Goal: Task Accomplishment & Management: Manage account settings

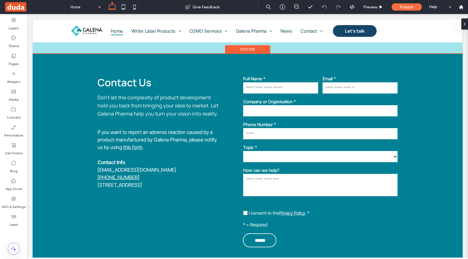
scroll to position [1458, 0]
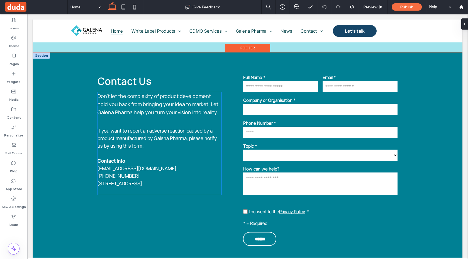
click at [128, 143] on link "this form" at bounding box center [132, 146] width 19 height 6
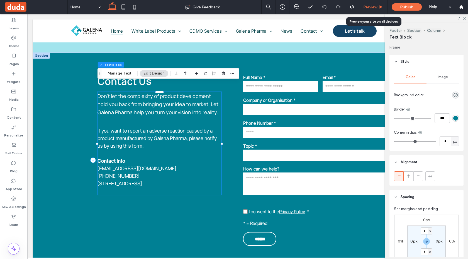
click at [375, 5] on span "Preview" at bounding box center [370, 7] width 14 height 5
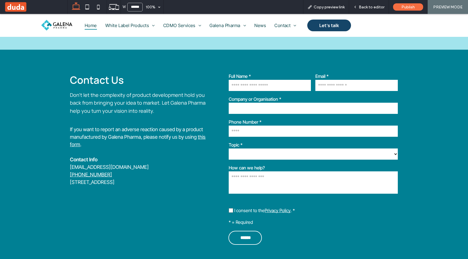
scroll to position [1454, 0]
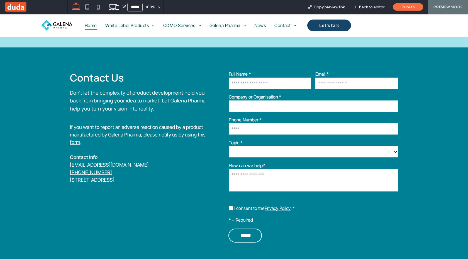
click at [74, 131] on link "this form" at bounding box center [138, 137] width 136 height 13
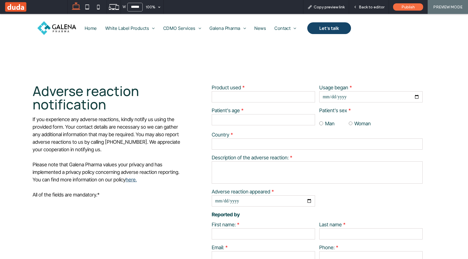
click at [55, 30] on img at bounding box center [56, 28] width 39 height 14
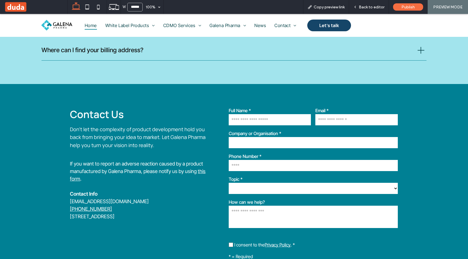
scroll to position [1420, 0]
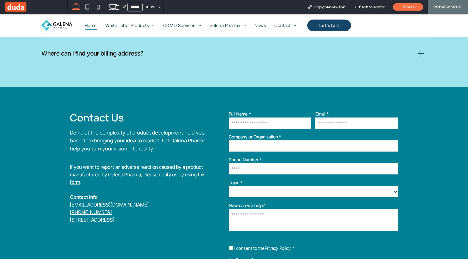
click at [76, 171] on link "this form" at bounding box center [138, 177] width 136 height 13
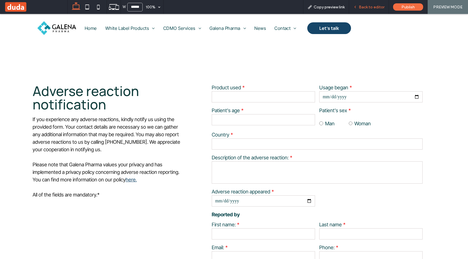
click at [367, 5] on span "Back to editor" at bounding box center [372, 7] width 26 height 5
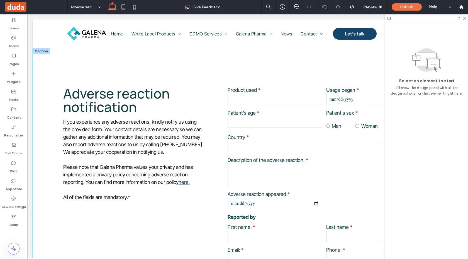
click at [54, 88] on div "Adverse reaction notification If you experience any adverse reactions, kindly n…" at bounding box center [248, 194] width 430 height 292
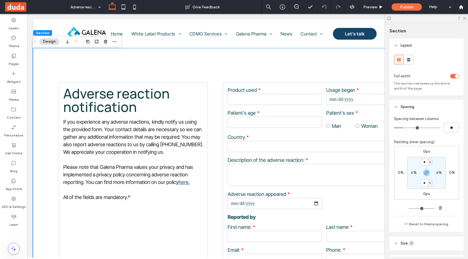
click at [413, 172] on label "6%" at bounding box center [414, 172] width 6 height 5
type input "*"
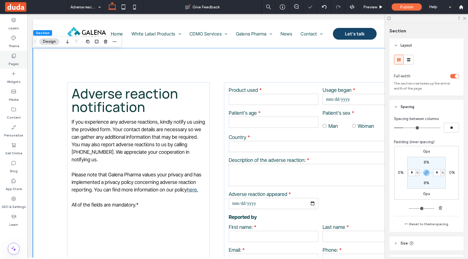
click at [10, 56] on div "Pages" at bounding box center [13, 60] width 27 height 18
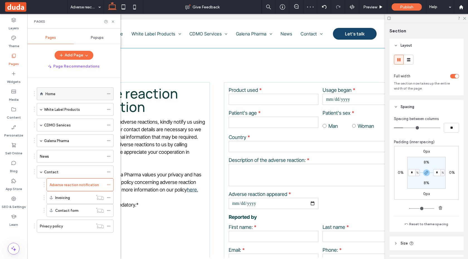
click at [61, 94] on div "Home" at bounding box center [74, 94] width 59 height 6
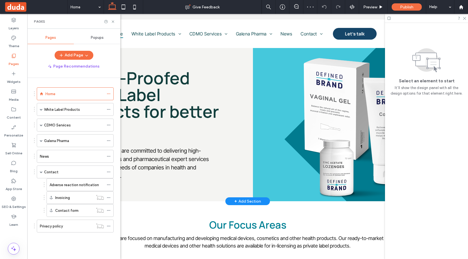
click at [150, 59] on div "Future-Proofed White Label Products for better health At Galena Pharma, we are …" at bounding box center [143, 124] width 220 height 153
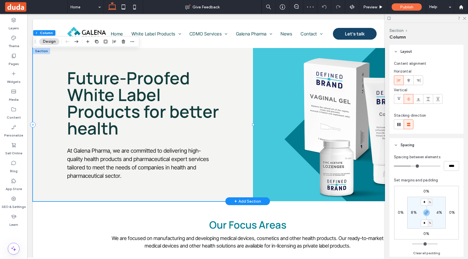
click at [50, 79] on div "Future-Proofed White Label Products for better health At Galena Pharma, we are …" at bounding box center [143, 124] width 220 height 153
click at [15, 59] on label "Pages" at bounding box center [14, 63] width 10 height 8
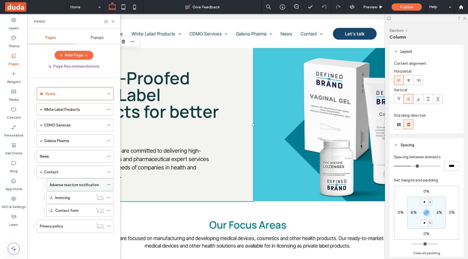
click at [78, 184] on label "Adverse reaction notification" at bounding box center [74, 185] width 49 height 10
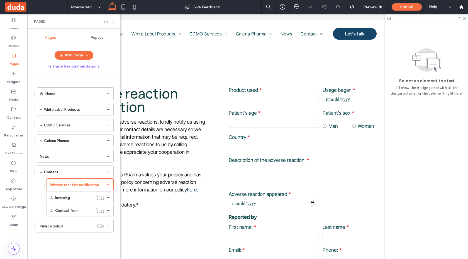
click at [113, 22] on icon at bounding box center [113, 22] width 4 height 4
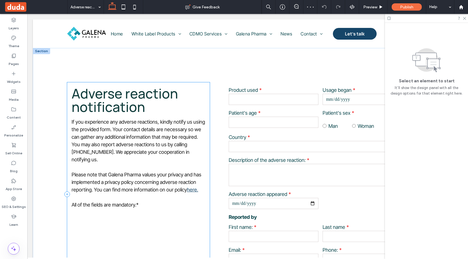
click at [69, 120] on div "Adverse reaction notification If you experience any adverse reactions, kindly n…" at bounding box center [138, 193] width 142 height 223
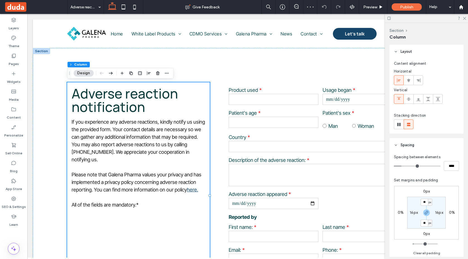
click at [413, 212] on label "16px" at bounding box center [414, 212] width 8 height 5
type input "*"
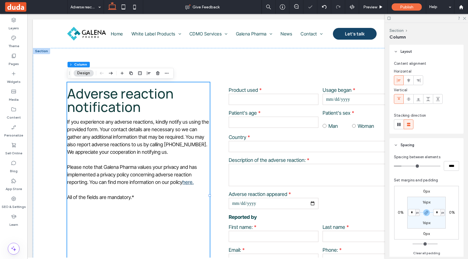
click at [426, 202] on label "16px" at bounding box center [427, 201] width 8 height 5
type input "**"
type input "*"
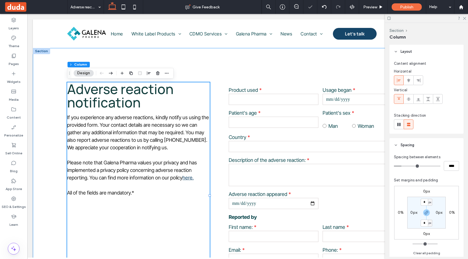
click at [282, 71] on div "Adverse reaction notification If you experience any adverse reactions, kindly n…" at bounding box center [248, 194] width 430 height 292
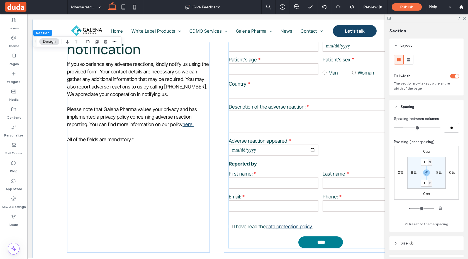
scroll to position [85, 0]
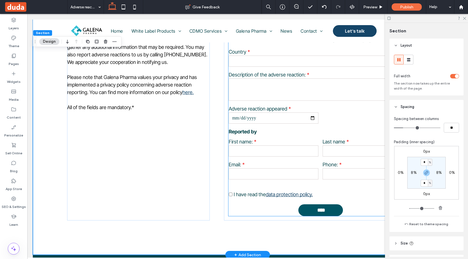
click at [306, 213] on input "****" at bounding box center [321, 208] width 44 height 8
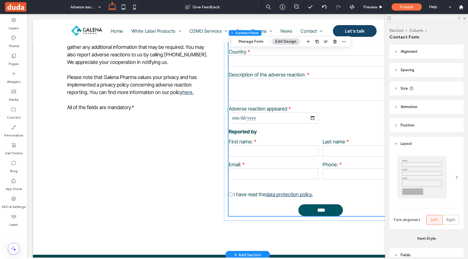
click at [305, 211] on input "****" at bounding box center [321, 208] width 44 height 8
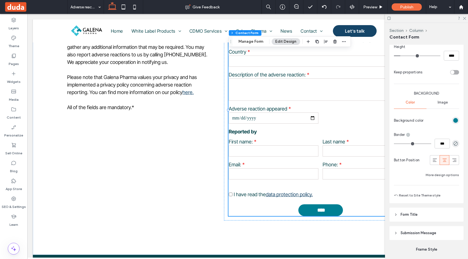
scroll to position [401, 0]
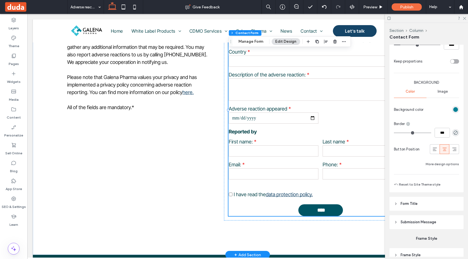
click at [304, 210] on input "****" at bounding box center [321, 208] width 44 height 8
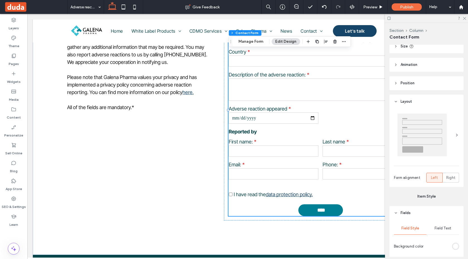
scroll to position [0, 0]
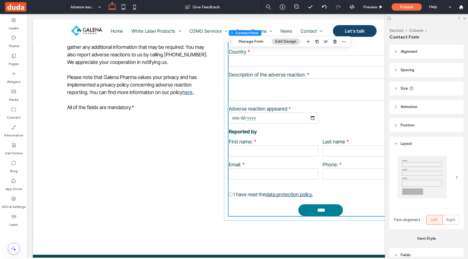
click at [416, 55] on header "Alignment" at bounding box center [426, 52] width 74 height 14
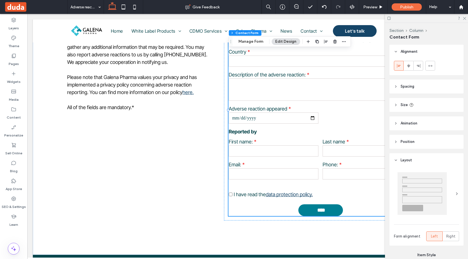
click at [401, 66] on icon at bounding box center [399, 66] width 4 height 4
click at [399, 84] on header "Spacing" at bounding box center [426, 86] width 74 height 14
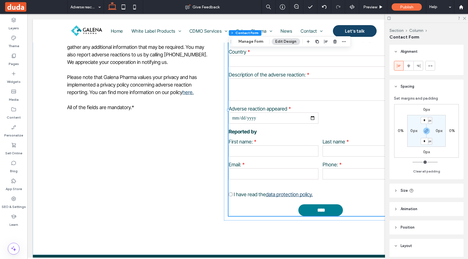
scroll to position [92, 0]
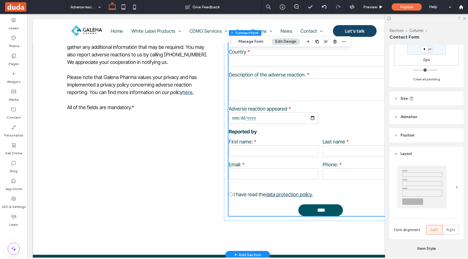
click at [324, 212] on input "****" at bounding box center [321, 208] width 44 height 8
click at [325, 216] on div "****" at bounding box center [320, 210] width 45 height 12
click at [328, 216] on div "****" at bounding box center [320, 210] width 45 height 12
click at [338, 218] on div at bounding box center [320, 218] width 184 height 0
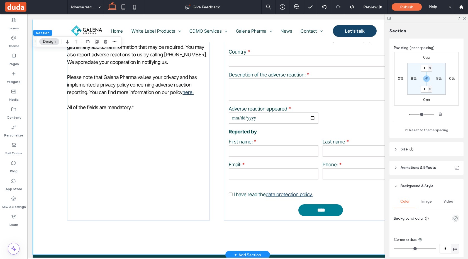
scroll to position [97, 0]
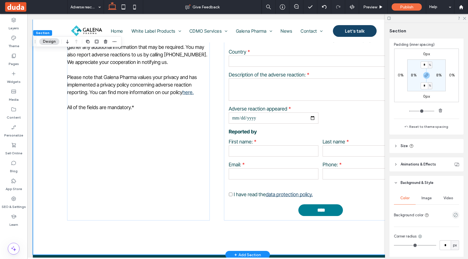
click at [418, 147] on header "Size" at bounding box center [426, 146] width 74 height 14
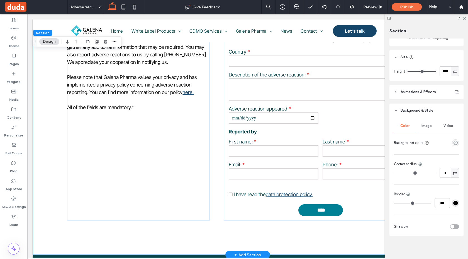
scroll to position [187, 0]
click at [340, 190] on span at bounding box center [321, 187] width 184 height 6
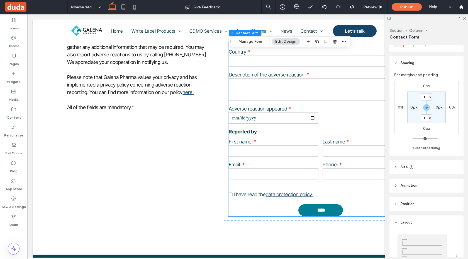
scroll to position [56, 0]
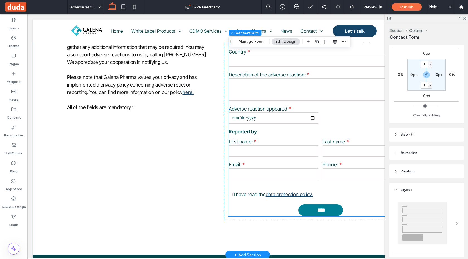
click at [357, 200] on div "Opt-In I have read the data protection policy." at bounding box center [321, 191] width 188 height 18
click at [346, 197] on label "I have read the data protection policy." at bounding box center [321, 191] width 184 height 14
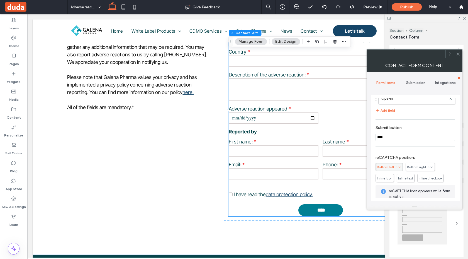
scroll to position [234, 0]
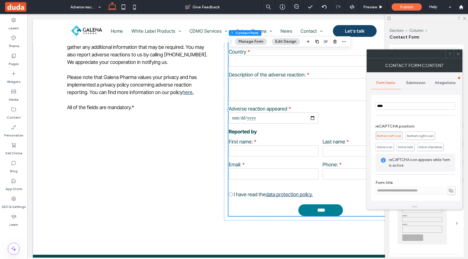
click at [458, 55] on icon at bounding box center [458, 54] width 4 height 4
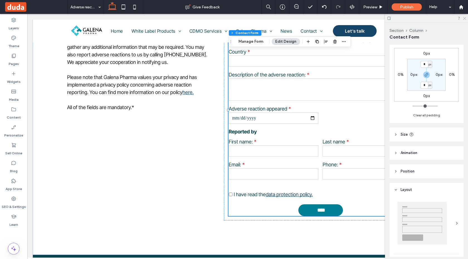
click at [464, 18] on icon at bounding box center [464, 18] width 4 height 4
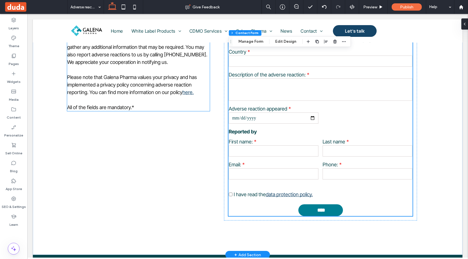
scroll to position [0, 0]
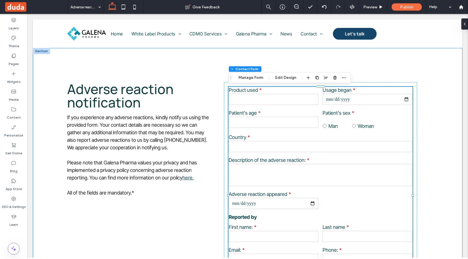
click at [77, 62] on div "Adverse reaction notification If you experience any adverse reactions, kindly n…" at bounding box center [248, 194] width 430 height 292
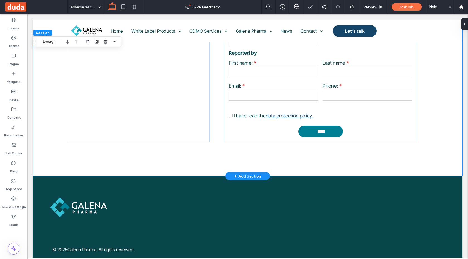
scroll to position [174, 0]
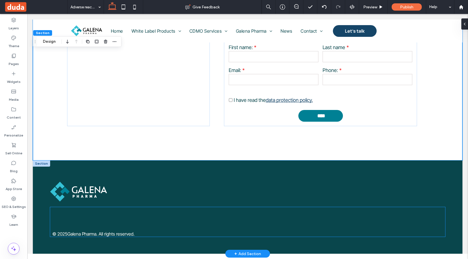
click at [91, 222] on div "© 2025 Galena Pharma. All rights reserved." at bounding box center [247, 221] width 395 height 29
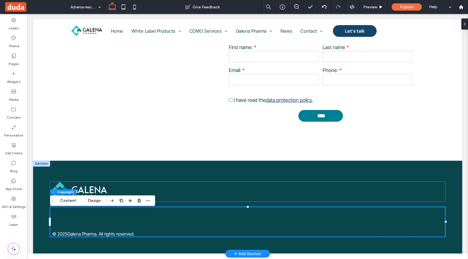
click at [86, 189] on img at bounding box center [78, 191] width 57 height 20
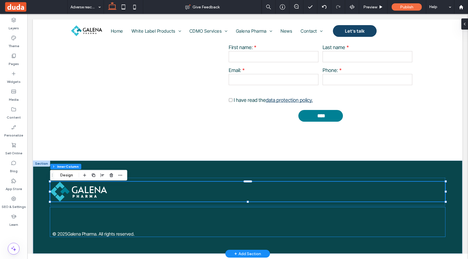
click at [76, 215] on div "© 2025 Galena Pharma. All rights reserved." at bounding box center [247, 221] width 395 height 29
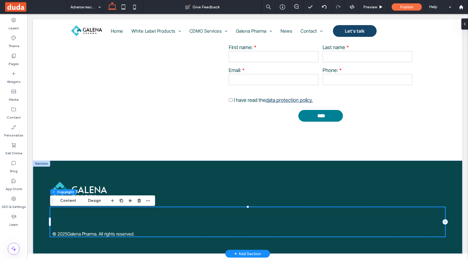
click at [74, 219] on div "© 2025 Galena Pharma. All rights reserved." at bounding box center [247, 221] width 395 height 29
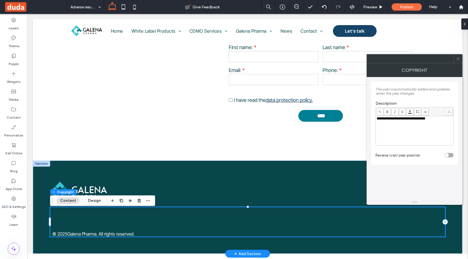
click at [77, 235] on p "Galena Pharma. All rights reserved." at bounding box center [100, 234] width 67 height 6
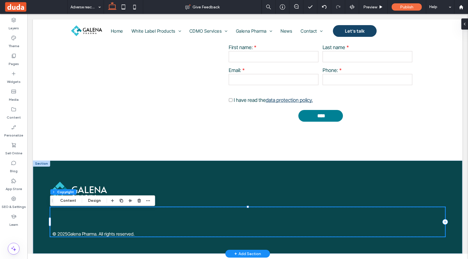
click at [78, 236] on p "Galena Pharma. All rights reserved." at bounding box center [100, 234] width 67 height 6
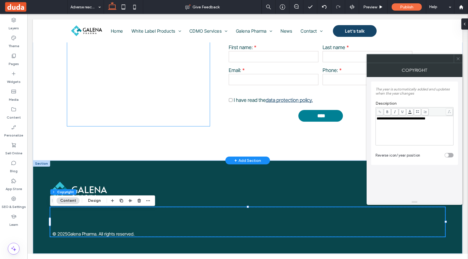
click at [85, 110] on div "Adverse reaction notification If you experience any adverse reactions, kindly n…" at bounding box center [138, 14] width 142 height 223
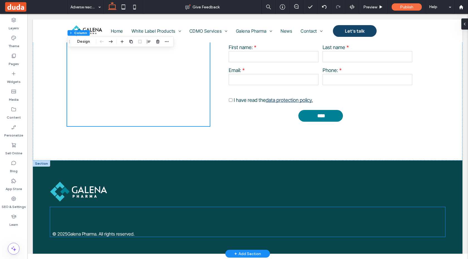
click at [130, 231] on div "© 2025 Galena Pharma. All rights reserved." at bounding box center [247, 221] width 395 height 29
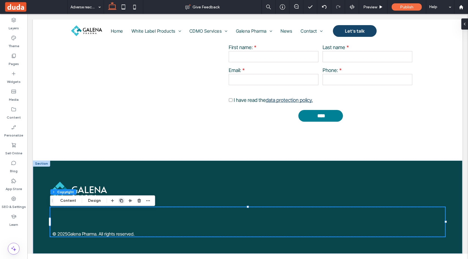
click at [120, 199] on use "button" at bounding box center [121, 200] width 3 height 3
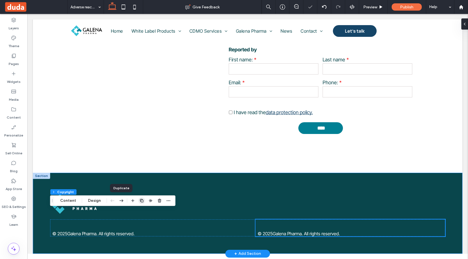
scroll to position [164, 0]
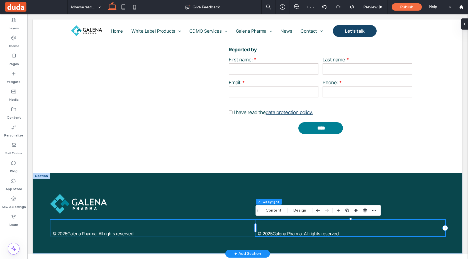
click at [242, 221] on div "© 2025 Galena Pharma. All rights reserved. © 2025 Galena Pharma. All rights res…" at bounding box center [247, 227] width 395 height 17
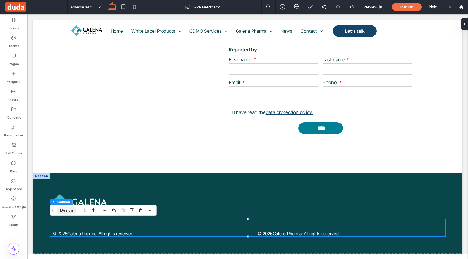
click at [64, 211] on button "Design" at bounding box center [67, 210] width 20 height 7
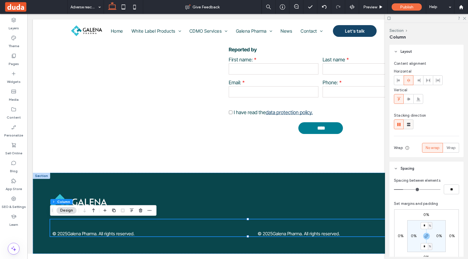
click at [407, 123] on use at bounding box center [408, 124] width 3 height 3
type input "**"
type input "****"
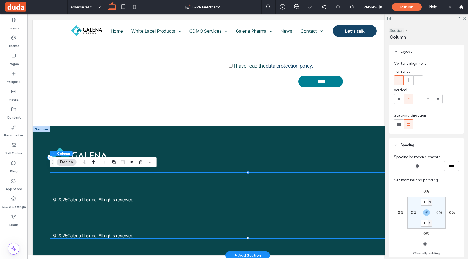
scroll to position [212, 0]
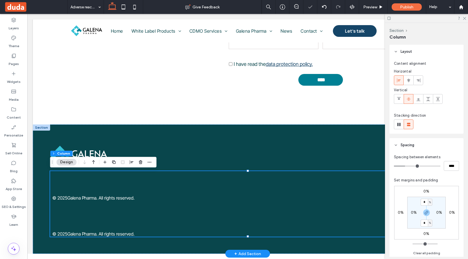
click at [125, 199] on p "Galena Pharma. All rights reserved." at bounding box center [100, 198] width 67 height 6
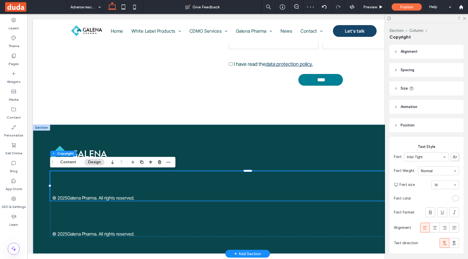
click at [121, 198] on p "Galena Pharma. All rights reserved." at bounding box center [100, 198] width 67 height 6
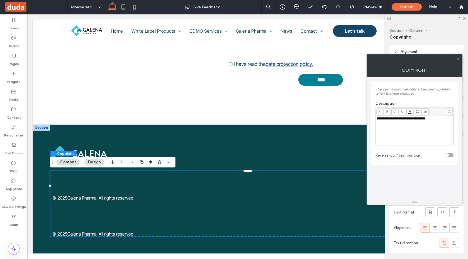
click at [406, 120] on span "**********" at bounding box center [401, 118] width 49 height 4
click at [457, 59] on icon at bounding box center [458, 59] width 4 height 4
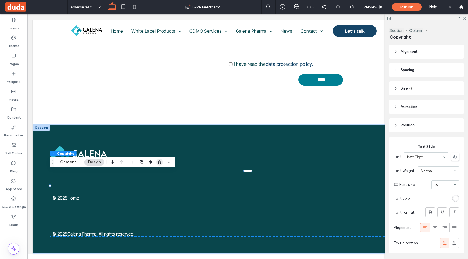
click at [160, 162] on use "button" at bounding box center [159, 162] width 3 height 4
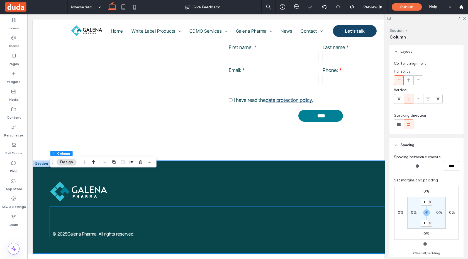
scroll to position [176, 0]
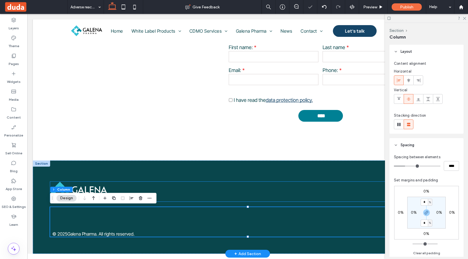
click at [91, 185] on img at bounding box center [78, 191] width 57 height 20
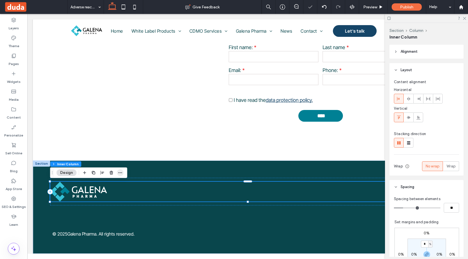
click at [123, 170] on span "button" at bounding box center [120, 172] width 7 height 7
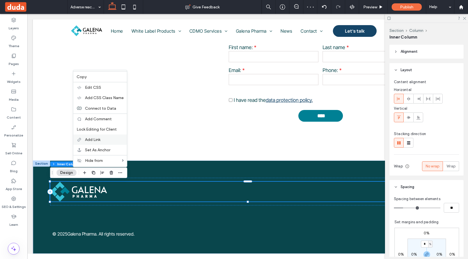
click at [113, 141] on label "Add Link" at bounding box center [104, 139] width 39 height 5
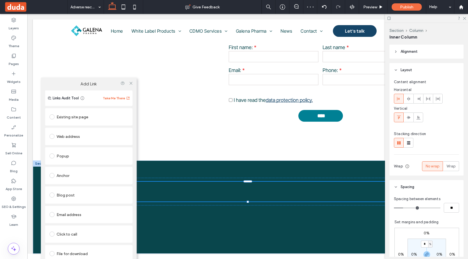
click at [106, 119] on div "Existing site page" at bounding box center [88, 116] width 79 height 9
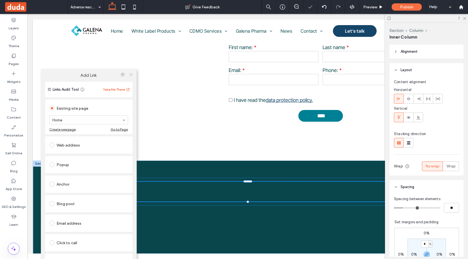
click at [131, 75] on icon at bounding box center [131, 74] width 4 height 4
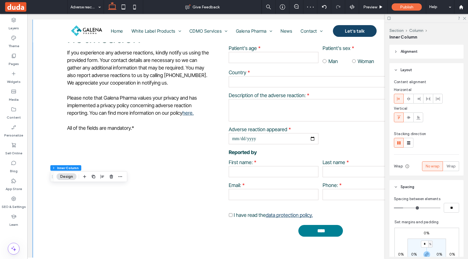
scroll to position [0, 0]
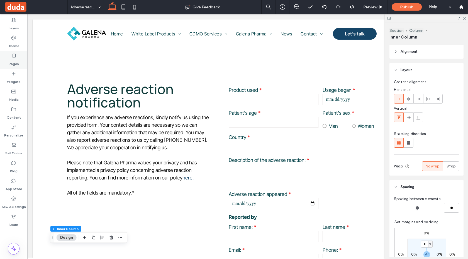
click at [21, 57] on div "Pages" at bounding box center [13, 60] width 27 height 18
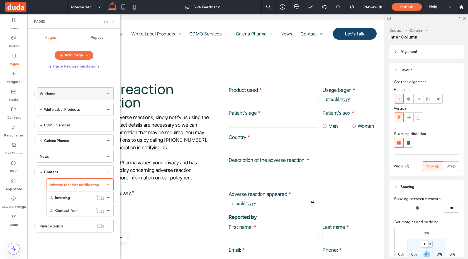
click at [67, 92] on div "Home" at bounding box center [74, 94] width 59 height 6
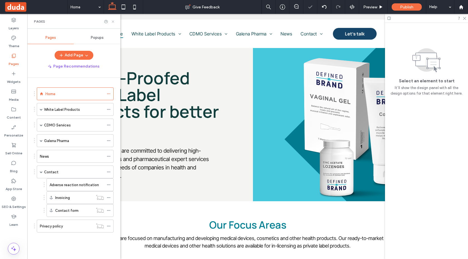
click at [114, 21] on icon at bounding box center [113, 22] width 4 height 4
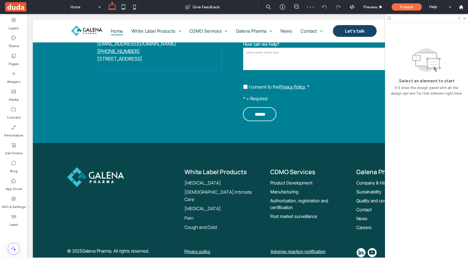
scroll to position [1593, 0]
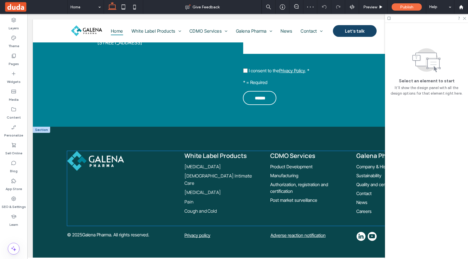
click at [111, 151] on img at bounding box center [95, 161] width 57 height 20
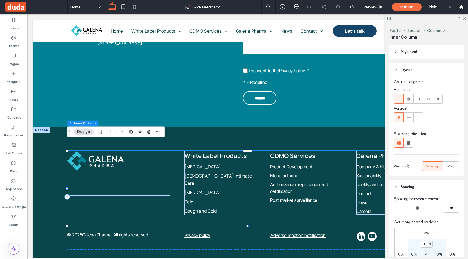
click at [105, 151] on img at bounding box center [95, 161] width 57 height 20
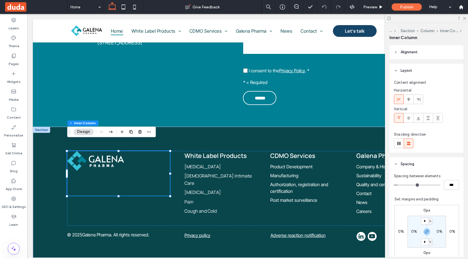
click at [154, 132] on div "Footer Section Column Inner Column Inner Column Design" at bounding box center [111, 131] width 89 height 11
click at [150, 132] on icon "button" at bounding box center [149, 131] width 4 height 4
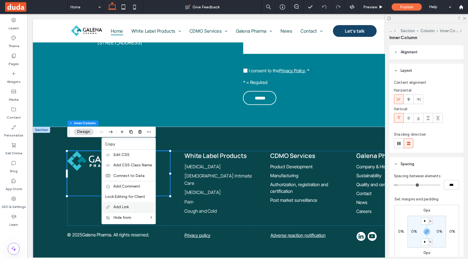
click at [132, 206] on label "Add Link" at bounding box center [132, 206] width 39 height 5
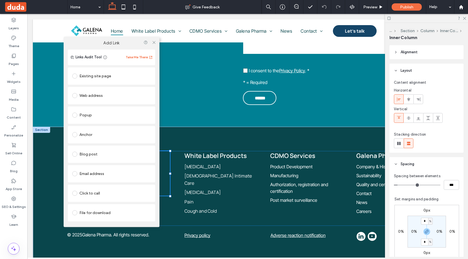
click at [120, 81] on div "Existing site page" at bounding box center [111, 76] width 79 height 12
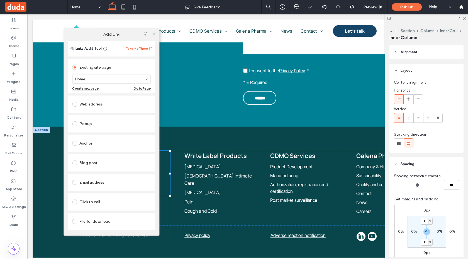
click at [155, 33] on icon at bounding box center [154, 33] width 4 height 4
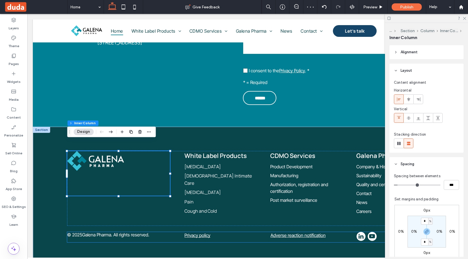
click at [201, 232] on link "Privacy policy" at bounding box center [197, 235] width 26 height 6
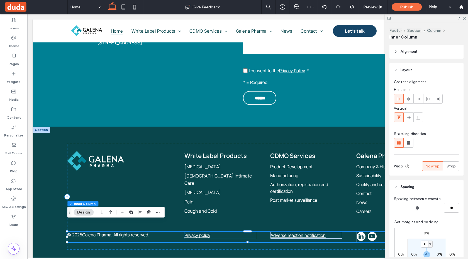
click at [221, 232] on p "Privacy policy" at bounding box center [220, 235] width 72 height 7
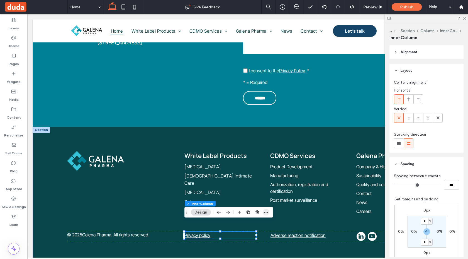
click at [264, 213] on icon "button" at bounding box center [266, 212] width 4 height 4
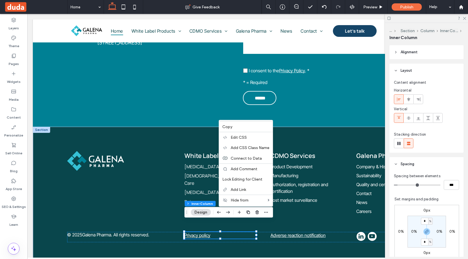
click at [213, 232] on p "Privacy policy" at bounding box center [220, 235] width 72 height 7
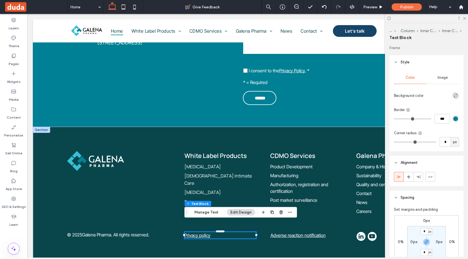
click at [293, 211] on div "Footer Section Column Inner Column Inner Column Text Block Manage Text Edit Des…" at bounding box center [240, 212] width 113 height 11
click at [292, 211] on span "button" at bounding box center [290, 212] width 7 height 7
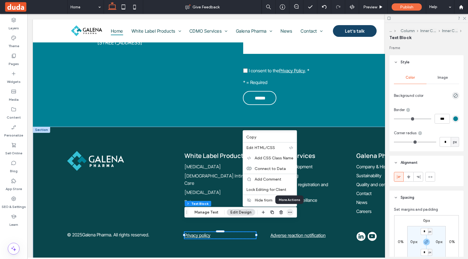
click at [291, 211] on use "button" at bounding box center [290, 211] width 4 height 1
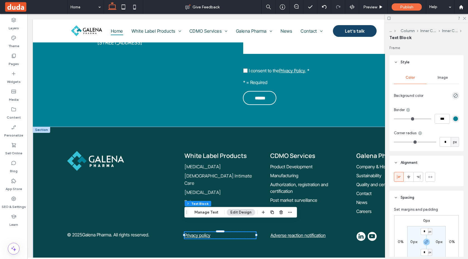
click at [200, 232] on link "Privacy policy" at bounding box center [197, 235] width 26 height 6
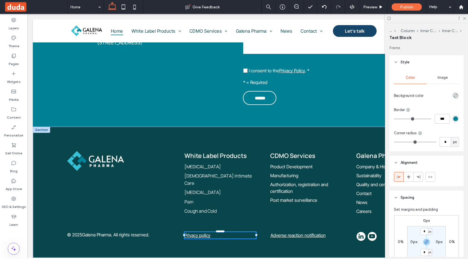
type input "**********"
type input "**"
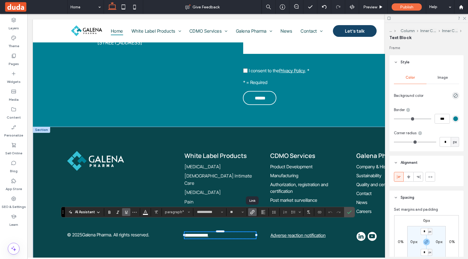
click at [254, 210] on use "Link" at bounding box center [252, 211] width 4 height 4
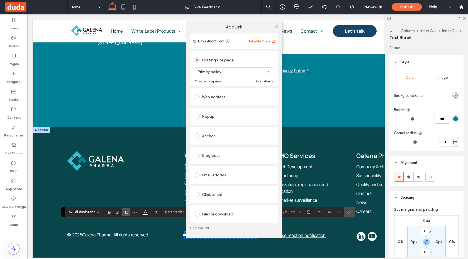
click at [275, 26] on icon at bounding box center [276, 26] width 4 height 4
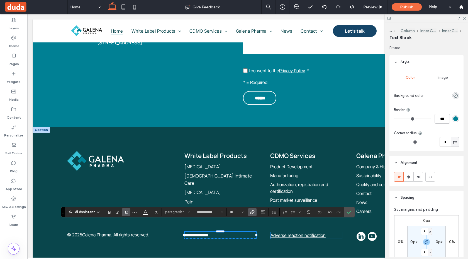
click at [295, 232] on link "Adverse reaction notification" at bounding box center [298, 235] width 55 height 6
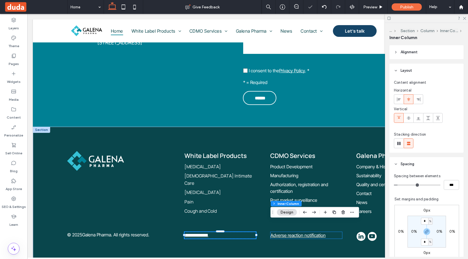
click at [295, 232] on link "Adverse reaction notification" at bounding box center [298, 235] width 55 height 6
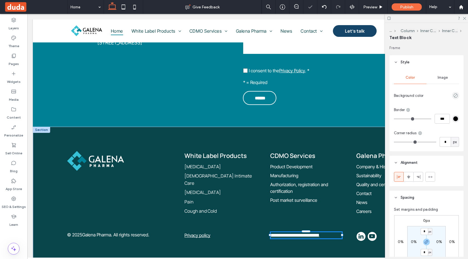
click at [295, 233] on link "**********" at bounding box center [295, 235] width 49 height 4
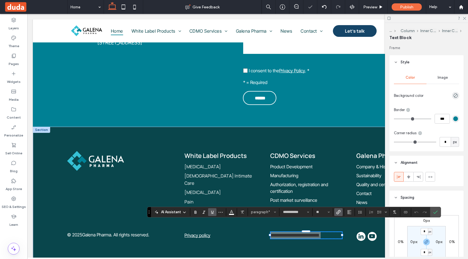
click at [339, 210] on use "Link" at bounding box center [338, 211] width 4 height 4
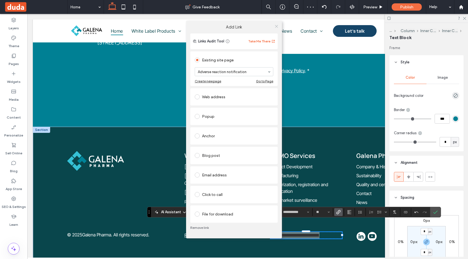
click at [276, 24] on icon at bounding box center [276, 26] width 4 height 4
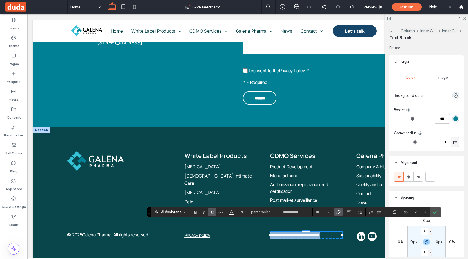
click at [209, 151] on link "White Label Products" at bounding box center [215, 155] width 62 height 8
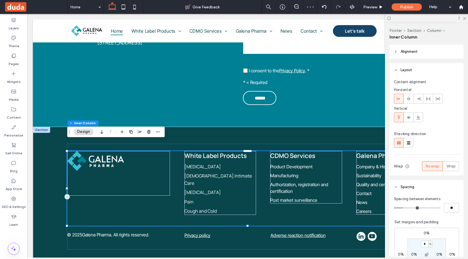
click at [209, 151] on link "White Label Products" at bounding box center [215, 155] width 62 height 8
click at [209, 151] on div "White Label Products" at bounding box center [220, 156] width 72 height 10
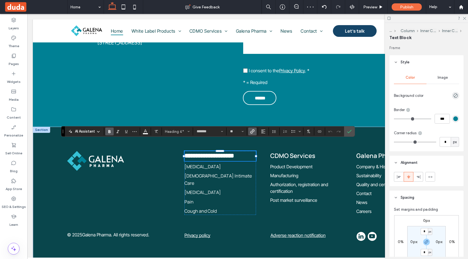
click at [253, 132] on icon "Link" at bounding box center [252, 131] width 4 height 4
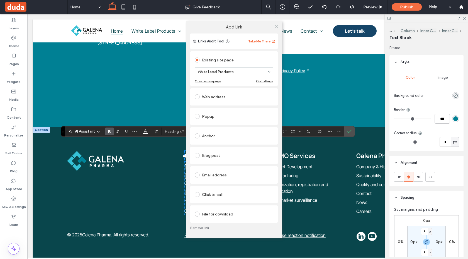
click at [275, 26] on icon at bounding box center [276, 26] width 4 height 4
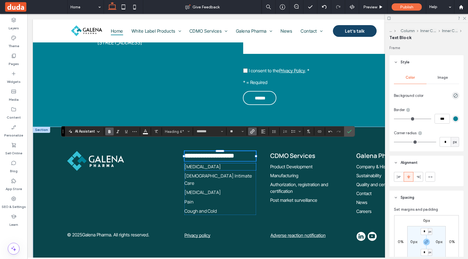
click at [211, 163] on link "[MEDICAL_DATA]" at bounding box center [202, 166] width 36 height 6
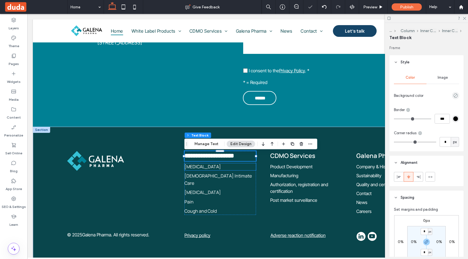
click at [211, 163] on div "[MEDICAL_DATA]" at bounding box center [220, 166] width 72 height 7
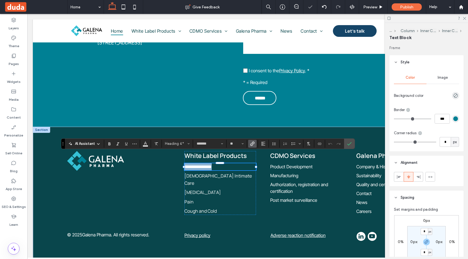
click at [211, 164] on link "**********" at bounding box center [197, 166] width 27 height 4
click at [254, 143] on icon "Link" at bounding box center [252, 143] width 4 height 4
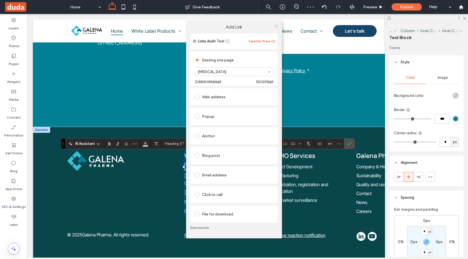
click at [277, 26] on icon at bounding box center [276, 26] width 4 height 4
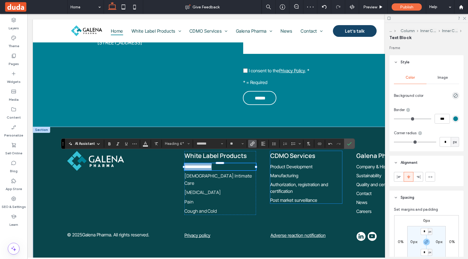
click at [296, 164] on link "Product Development" at bounding box center [291, 167] width 42 height 6
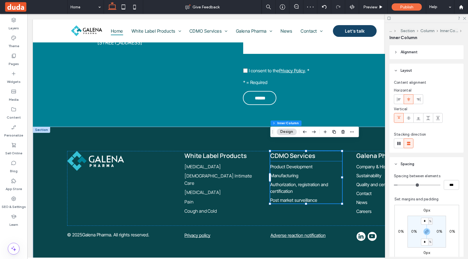
click at [297, 151] on link "CDMO Services" at bounding box center [292, 155] width 45 height 8
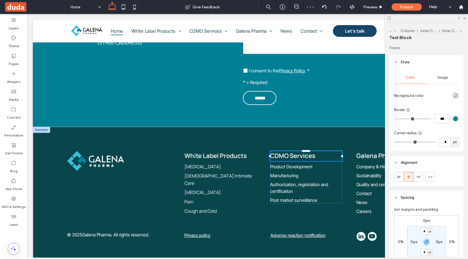
type input "*******"
type input "**"
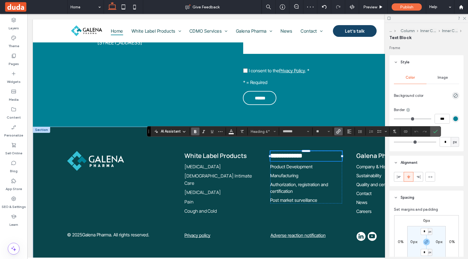
click at [339, 130] on icon "Link" at bounding box center [338, 131] width 4 height 4
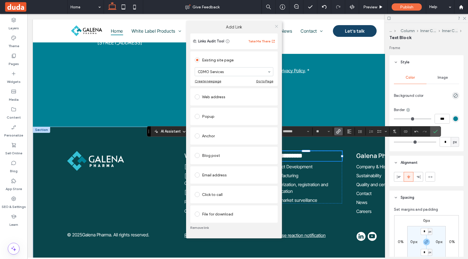
click at [276, 26] on icon at bounding box center [276, 26] width 4 height 4
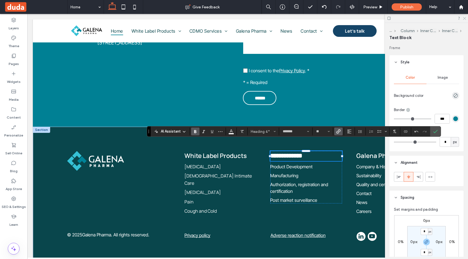
click at [465, 16] on icon at bounding box center [464, 18] width 4 height 4
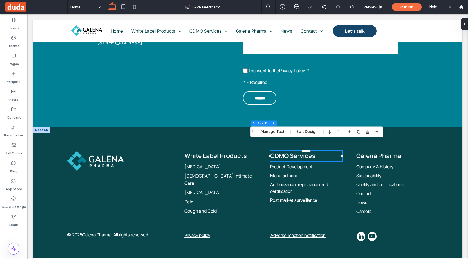
click at [352, 87] on form "**********" at bounding box center [320, 18] width 155 height 171
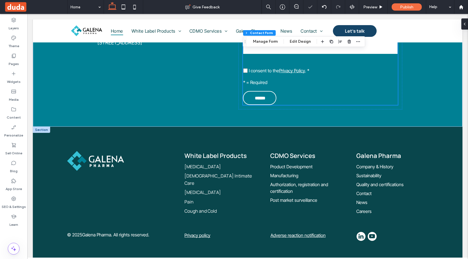
type input "*"
type input "***"
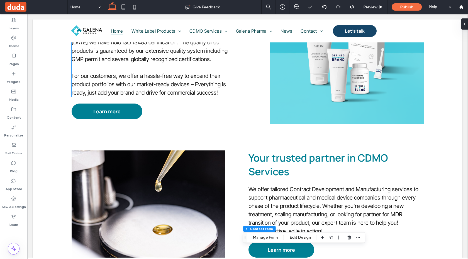
scroll to position [297, 0]
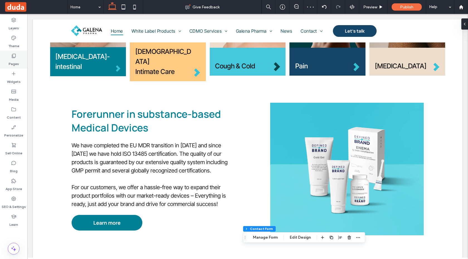
click at [9, 59] on label "Pages" at bounding box center [14, 63] width 10 height 8
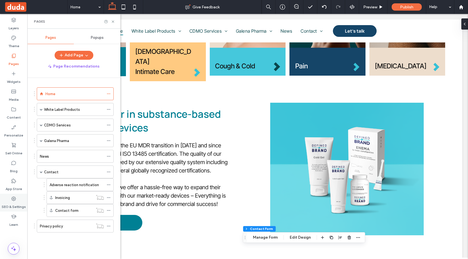
click at [19, 198] on div "SEO & Settings" at bounding box center [13, 202] width 27 height 18
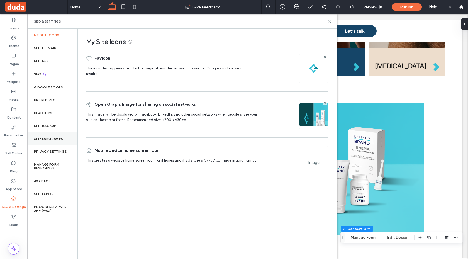
click at [56, 137] on label "Site Languages" at bounding box center [48, 139] width 29 height 4
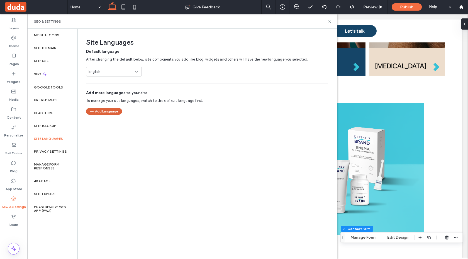
click at [113, 110] on button "Add Language" at bounding box center [104, 111] width 36 height 7
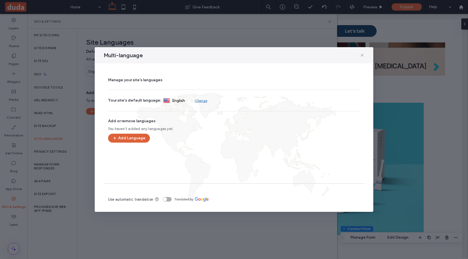
click at [145, 137] on button "Add Language" at bounding box center [129, 137] width 42 height 9
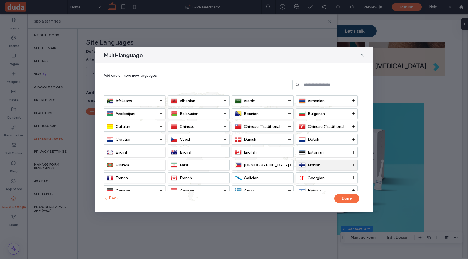
click at [318, 162] on span "Finnish" at bounding box center [314, 164] width 13 height 5
click at [342, 195] on button "Done" at bounding box center [346, 198] width 25 height 9
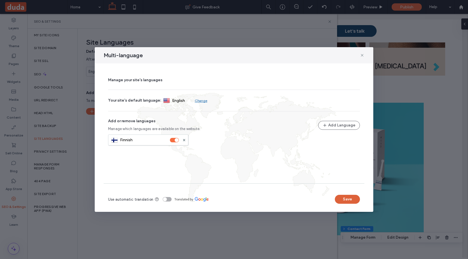
click at [337, 198] on button "Save" at bounding box center [347, 198] width 25 height 9
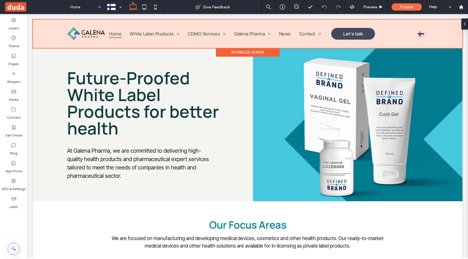
click at [388, 34] on div at bounding box center [248, 34] width 430 height 28
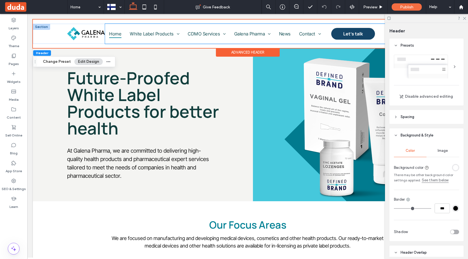
click at [341, 42] on div "Home White Label Products [MEDICAL_DATA] Microenema [GEOGRAPHIC_DATA] [MEDICAL_…" at bounding box center [252, 34] width 294 height 20
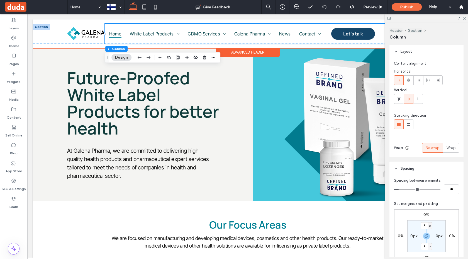
click at [382, 36] on div "Home White Label Products [MEDICAL_DATA] Microenema [GEOGRAPHIC_DATA] [MEDICAL_…" at bounding box center [252, 34] width 294 height 20
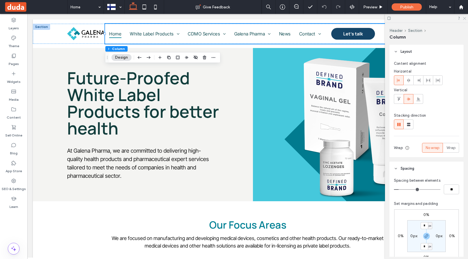
click at [464, 19] on icon at bounding box center [464, 18] width 4 height 4
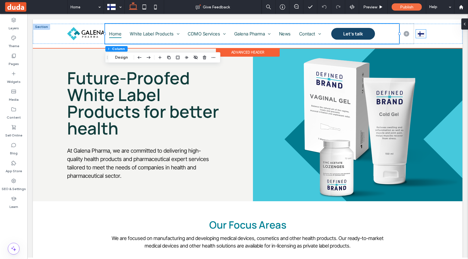
click at [423, 36] on img at bounding box center [421, 33] width 7 height 7
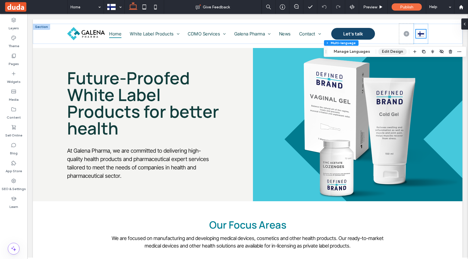
click at [389, 50] on button "Edit Design" at bounding box center [392, 51] width 28 height 7
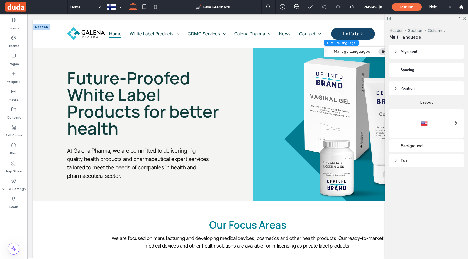
click at [454, 125] on div at bounding box center [455, 123] width 11 height 9
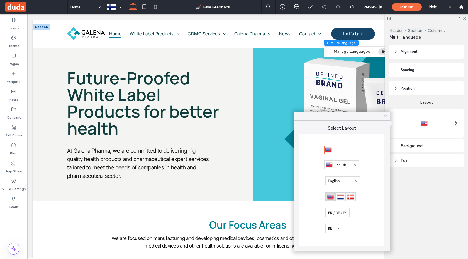
click at [337, 227] on div at bounding box center [334, 228] width 18 height 9
click at [431, 144] on div "Background" at bounding box center [426, 145] width 65 height 5
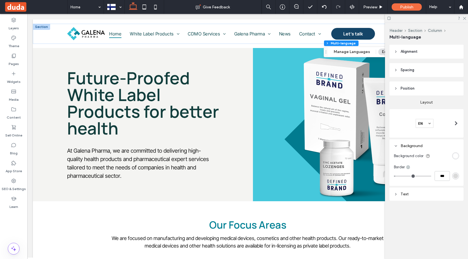
type input "*"
type input "***"
drag, startPoint x: 396, startPoint y: 176, endPoint x: 391, endPoint y: 176, distance: 5.0
type input "*"
click at [394, 176] on input "range" at bounding box center [412, 176] width 37 height 1
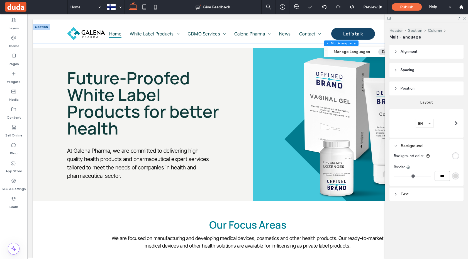
click at [464, 18] on use at bounding box center [464, 18] width 3 height 3
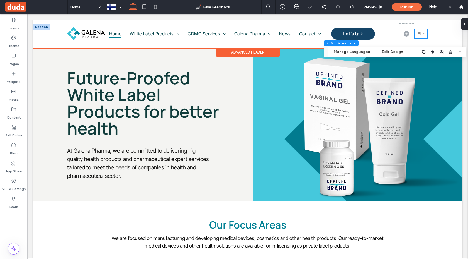
click at [445, 37] on div "Home White Label Products [MEDICAL_DATA] Microenema [GEOGRAPHIC_DATA] [MEDICAL_…" at bounding box center [248, 34] width 430 height 20
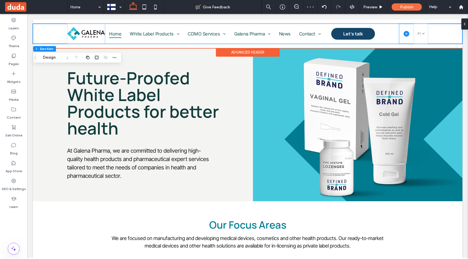
click at [408, 40] on span at bounding box center [406, 34] width 14 height 20
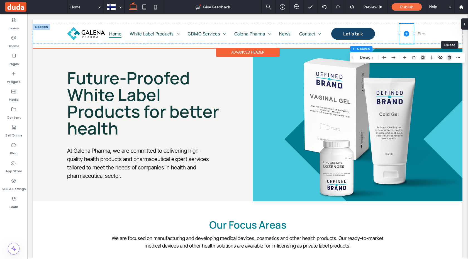
click at [449, 58] on icon "button" at bounding box center [449, 57] width 4 height 4
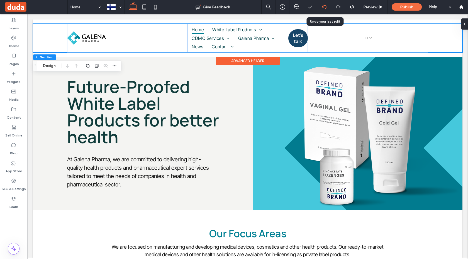
click at [325, 8] on icon at bounding box center [324, 7] width 4 height 4
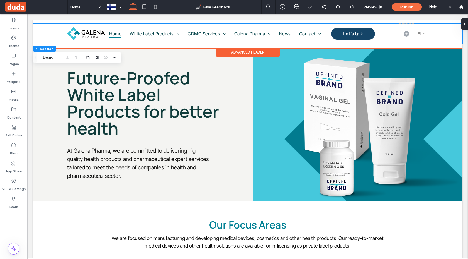
click at [391, 39] on div "Home White Label Products [MEDICAL_DATA] Microenema [GEOGRAPHIC_DATA] [MEDICAL_…" at bounding box center [252, 34] width 294 height 20
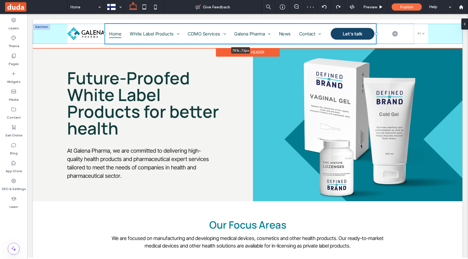
drag, startPoint x: 399, startPoint y: 34, endPoint x: 376, endPoint y: 35, distance: 23.1
click at [376, 35] on div "Home White Label Products [MEDICAL_DATA] Microenema [GEOGRAPHIC_DATA] [MEDICAL_…" at bounding box center [248, 34] width 430 height 20
type input "**"
type input "*****"
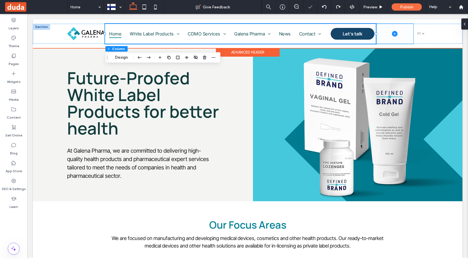
click at [403, 39] on span at bounding box center [395, 34] width 38 height 20
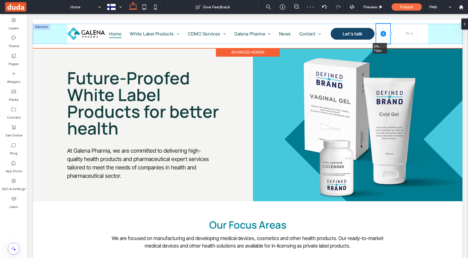
drag, startPoint x: 413, startPoint y: 33, endPoint x: 383, endPoint y: 35, distance: 29.8
click at [383, 35] on div "Home White Label Products [MEDICAL_DATA] Microenema [GEOGRAPHIC_DATA] [MEDICAL_…" at bounding box center [248, 34] width 430 height 20
type input "*"
type input "**"
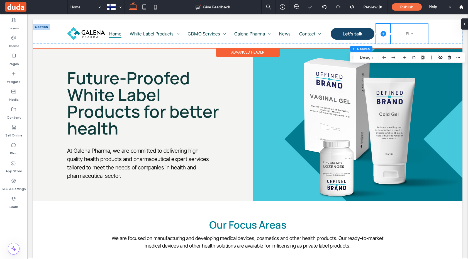
click at [408, 40] on div "Suomi fi English en" at bounding box center [409, 34] width 38 height 20
click at [413, 36] on link "Suomi fi" at bounding box center [409, 33] width 12 height 9
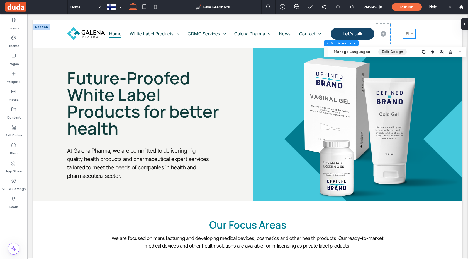
click at [389, 53] on button "Edit Design" at bounding box center [392, 51] width 28 height 7
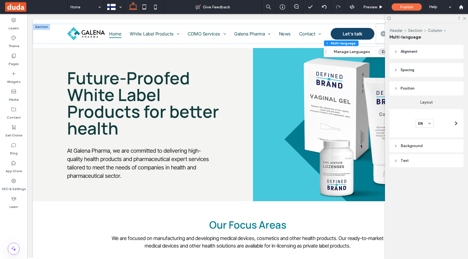
click at [436, 159] on div "Text" at bounding box center [426, 160] width 65 height 5
click at [455, 199] on div "rgb(136, 136, 136)" at bounding box center [455, 198] width 5 height 5
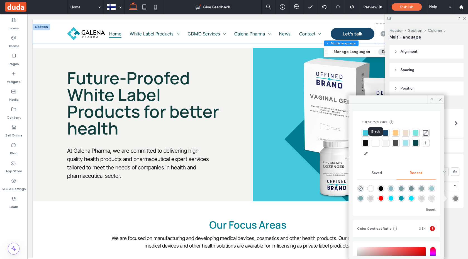
click at [368, 143] on div at bounding box center [366, 143] width 6 height 6
click at [451, 211] on div "Alignment Spacing Set margins and padding 0px 0% 0px 0% * px 0px * px 0px Clear…" at bounding box center [428, 137] width 78 height 185
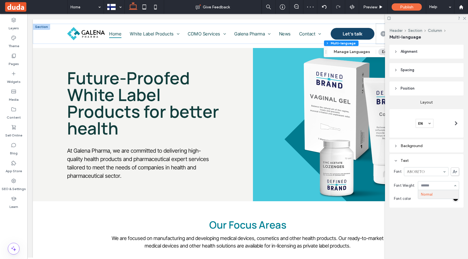
click at [443, 228] on div "Alignment Spacing Set margins and padding 0px 0% 0px 0% * px 0px * px 0px Clear…" at bounding box center [428, 137] width 78 height 185
type input "***"
click at [456, 174] on span at bounding box center [455, 171] width 8 height 8
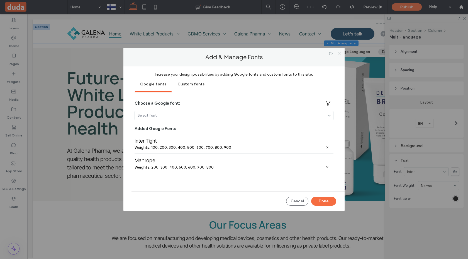
click at [340, 52] on icon at bounding box center [339, 53] width 4 height 4
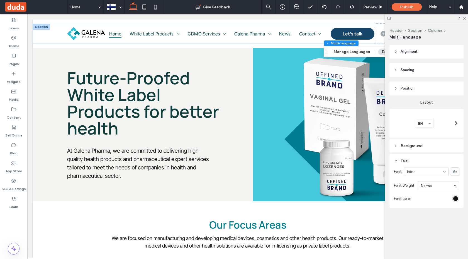
click at [463, 20] on div at bounding box center [426, 18] width 83 height 9
click at [464, 20] on icon at bounding box center [464, 18] width 4 height 4
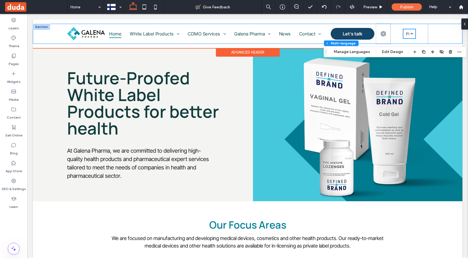
click at [447, 36] on div "Home White Label Products [MEDICAL_DATA] Microenema [GEOGRAPHIC_DATA] [MEDICAL_…" at bounding box center [248, 34] width 430 height 20
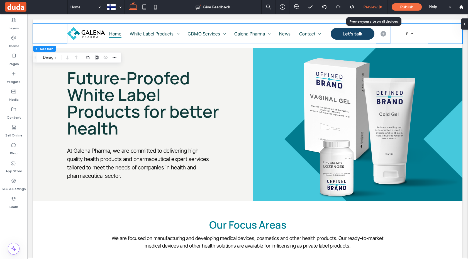
click at [381, 6] on use at bounding box center [381, 6] width 3 height 3
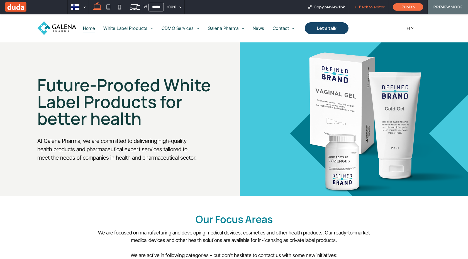
click at [378, 9] on span "Back to editor" at bounding box center [372, 7] width 26 height 5
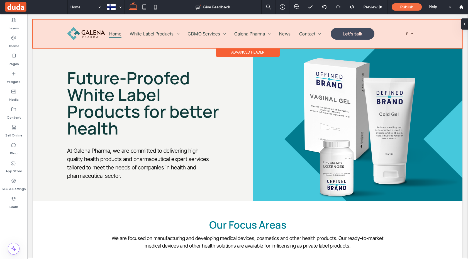
click at [405, 40] on div at bounding box center [248, 34] width 430 height 28
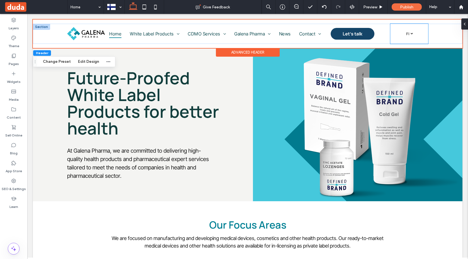
click at [402, 40] on div "Suomi fi English en" at bounding box center [409, 34] width 38 height 20
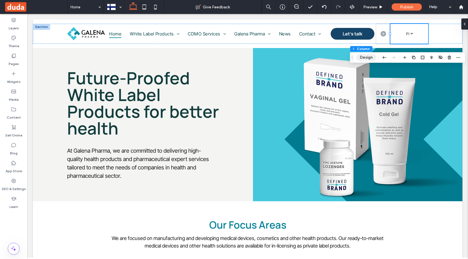
click at [371, 57] on button "Design" at bounding box center [366, 57] width 20 height 7
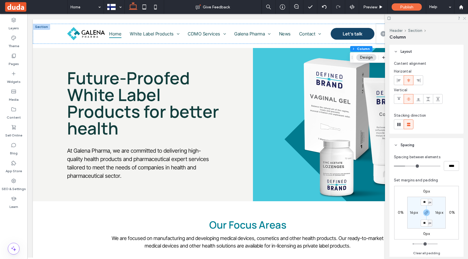
click at [465, 18] on use at bounding box center [464, 18] width 3 height 3
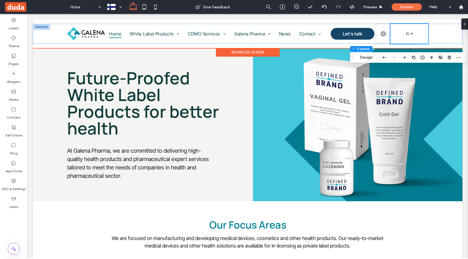
click at [397, 37] on div "Suomi fi English en" at bounding box center [409, 34] width 38 height 20
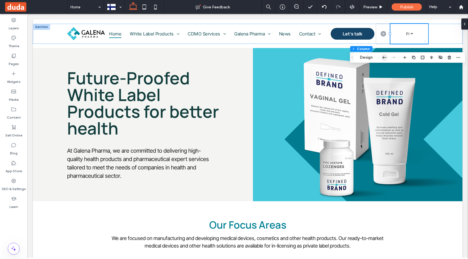
click at [384, 57] on icon "button" at bounding box center [384, 57] width 7 height 10
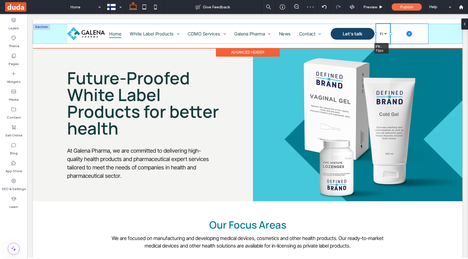
drag, startPoint x: 413, startPoint y: 34, endPoint x: 387, endPoint y: 34, distance: 26.5
click at [387, 34] on div "Home White Label Products [MEDICAL_DATA] Microenema [GEOGRAPHIC_DATA] [MEDICAL_…" at bounding box center [248, 34] width 430 height 20
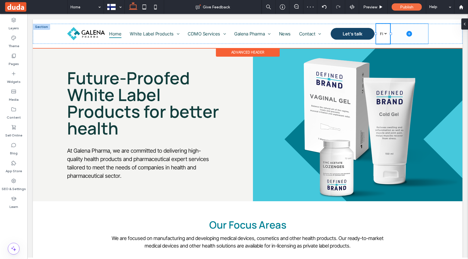
type input "*"
type input "**"
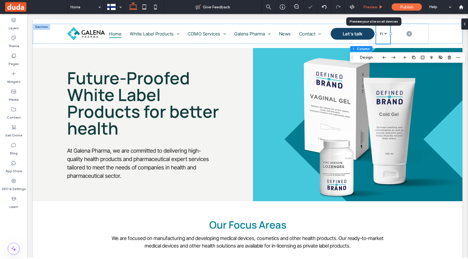
click at [375, 10] on div "Preview" at bounding box center [373, 7] width 28 height 14
click at [374, 8] on span "Preview" at bounding box center [370, 7] width 14 height 5
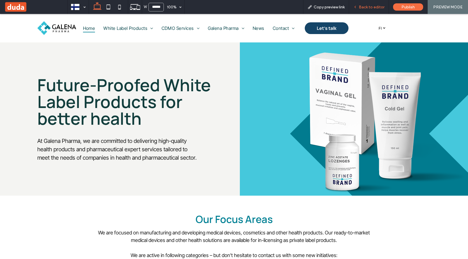
click at [379, 6] on span "Back to editor" at bounding box center [372, 7] width 26 height 5
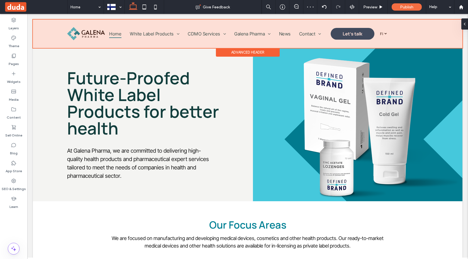
click at [376, 38] on div at bounding box center [248, 34] width 430 height 28
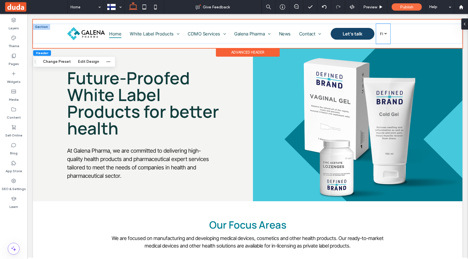
click at [379, 41] on div "Suomi fi English en" at bounding box center [383, 34] width 14 height 20
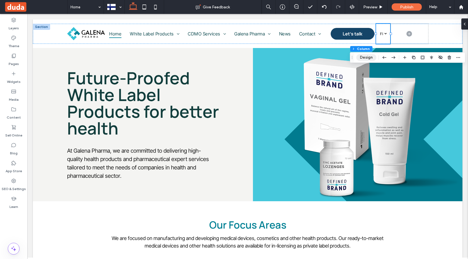
click at [371, 57] on button "Design" at bounding box center [366, 57] width 20 height 7
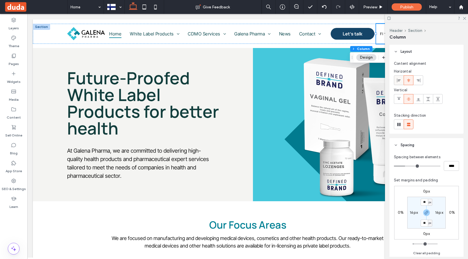
click at [400, 80] on icon at bounding box center [399, 80] width 4 height 4
click at [465, 18] on icon at bounding box center [464, 18] width 4 height 4
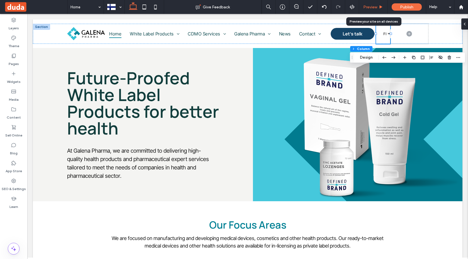
click at [377, 7] on div "Preview" at bounding box center [373, 7] width 28 height 5
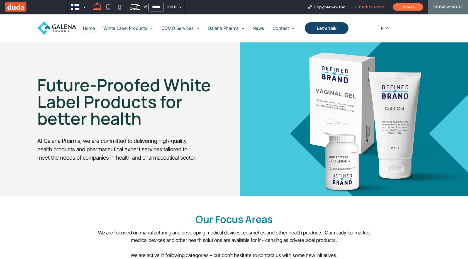
click at [368, 2] on div "Back to editor" at bounding box center [369, 7] width 40 height 14
click at [372, 9] on span "Back to editor" at bounding box center [372, 7] width 26 height 5
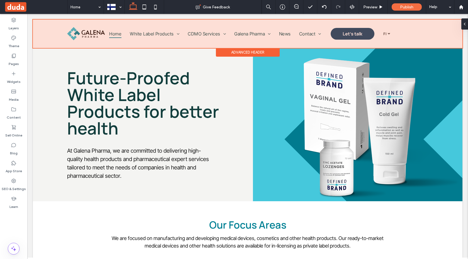
click at [382, 39] on div at bounding box center [248, 34] width 430 height 28
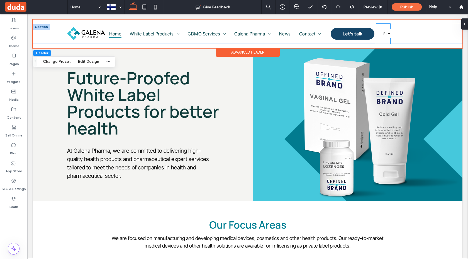
click at [384, 39] on div "Suomi fi English en" at bounding box center [383, 34] width 14 height 20
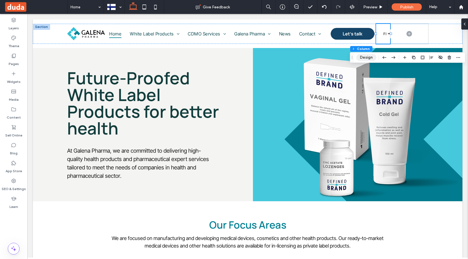
click at [373, 58] on button "Design" at bounding box center [366, 57] width 20 height 7
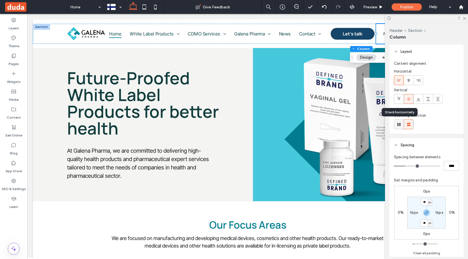
click at [399, 127] on span at bounding box center [399, 124] width 6 height 9
type input "*"
type input "**"
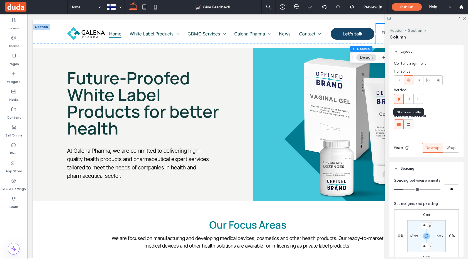
click at [410, 125] on icon at bounding box center [409, 124] width 6 height 6
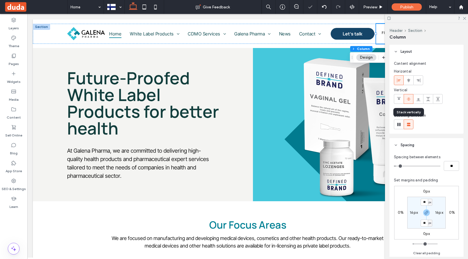
type input "**"
type input "****"
click at [409, 83] on span at bounding box center [408, 79] width 4 height 9
click at [415, 83] on div at bounding box center [418, 79] width 9 height 9
click at [408, 82] on icon at bounding box center [408, 80] width 4 height 4
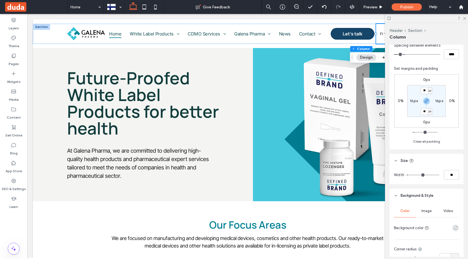
scroll to position [103, 0]
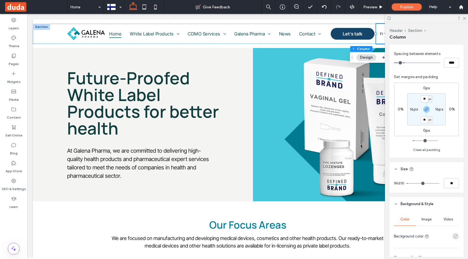
click at [413, 109] on label "16px" at bounding box center [414, 109] width 8 height 5
type input "*"
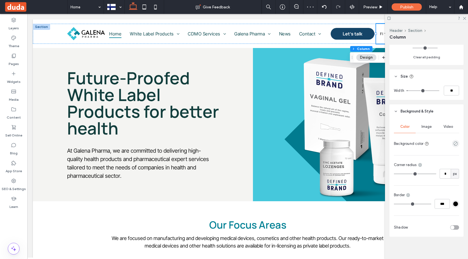
scroll to position [198, 0]
click at [464, 18] on icon at bounding box center [464, 18] width 4 height 4
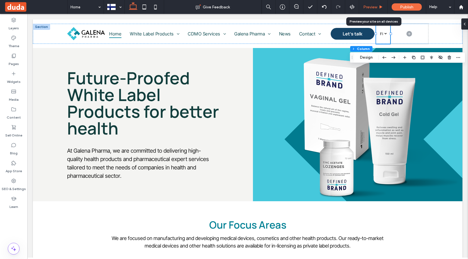
click at [369, 9] on span "Preview" at bounding box center [370, 7] width 14 height 5
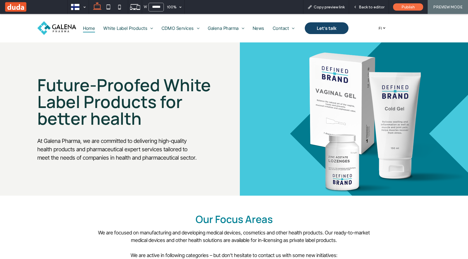
click at [386, 29] on link "Suomi fi" at bounding box center [382, 28] width 12 height 9
click at [386, 28] on link "Suomi fi" at bounding box center [382, 28] width 12 height 9
click at [376, 7] on span "Back to editor" at bounding box center [372, 7] width 26 height 5
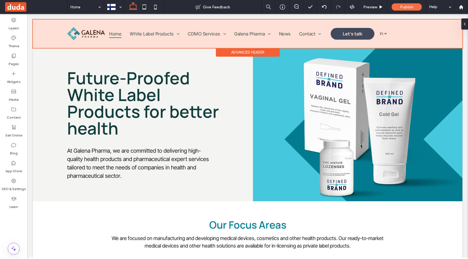
click at [381, 38] on div at bounding box center [248, 34] width 430 height 28
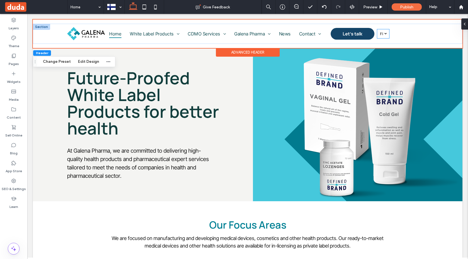
click at [386, 37] on link "Suomi fi" at bounding box center [383, 33] width 12 height 9
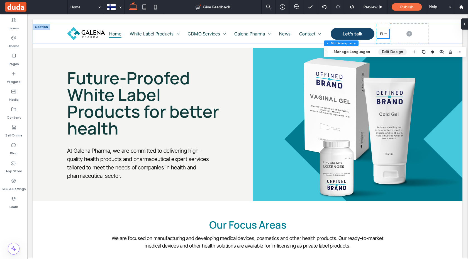
click at [387, 52] on button "Edit Design" at bounding box center [392, 51] width 28 height 7
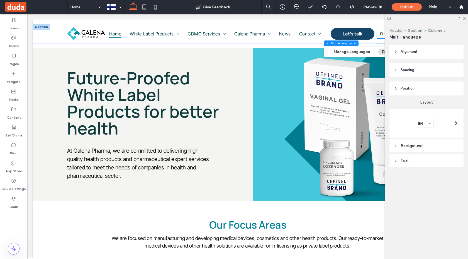
click at [430, 158] on div "Text" at bounding box center [426, 160] width 65 height 5
click at [432, 145] on div "Background" at bounding box center [426, 145] width 65 height 5
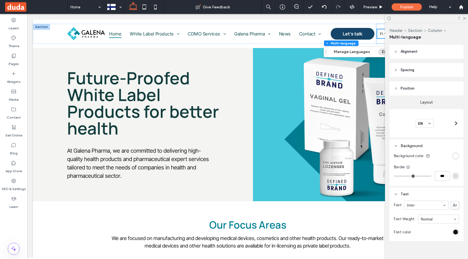
type input "*"
type input "***"
type input "*"
type input "***"
type input "*"
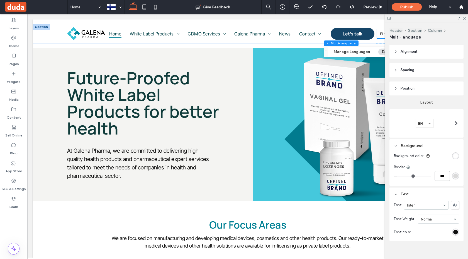
click at [398, 176] on input "range" at bounding box center [412, 176] width 37 height 1
click at [456, 175] on div "rgb(218, 218, 218)" at bounding box center [455, 175] width 5 height 5
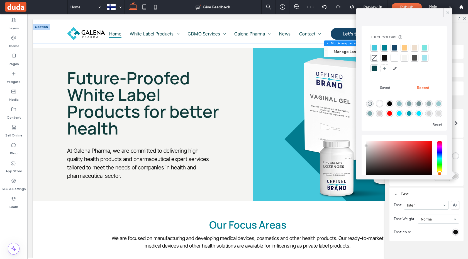
click at [376, 48] on div at bounding box center [375, 48] width 6 height 6
click at [464, 19] on icon at bounding box center [464, 18] width 4 height 4
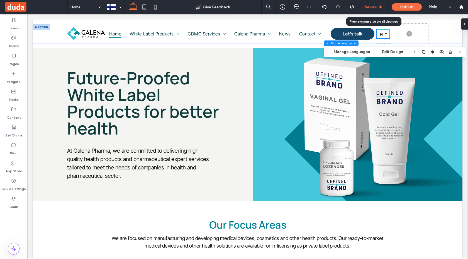
click at [370, 6] on span "Preview" at bounding box center [370, 7] width 14 height 5
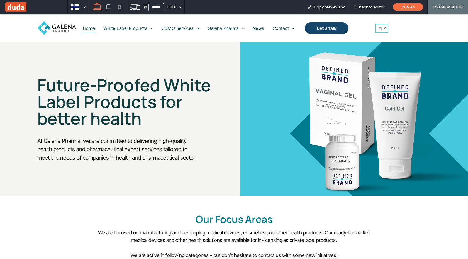
click at [385, 28] on div at bounding box center [385, 27] width 3 height 3
click at [374, 8] on span "Back to editor" at bounding box center [372, 7] width 26 height 5
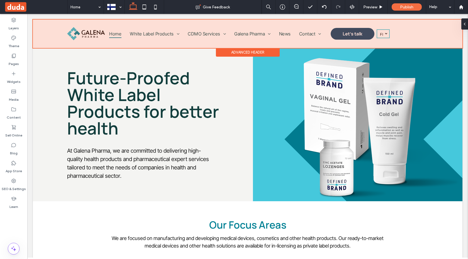
click at [390, 37] on div at bounding box center [248, 34] width 430 height 28
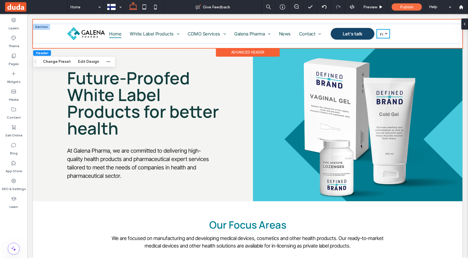
click at [387, 37] on link "Suomi fi" at bounding box center [383, 33] width 13 height 9
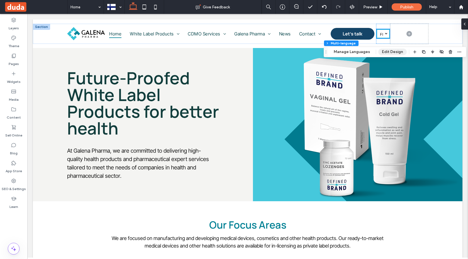
click at [399, 51] on button "Edit Design" at bounding box center [392, 51] width 28 height 7
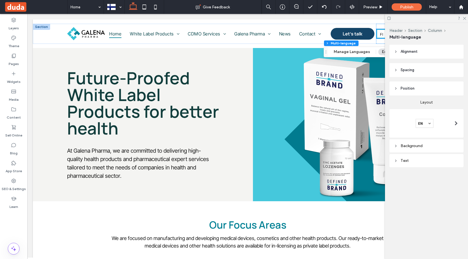
click at [419, 147] on div "Background" at bounding box center [426, 145] width 65 height 5
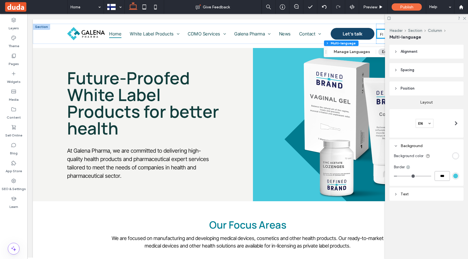
click at [445, 179] on input "***" at bounding box center [442, 176] width 15 height 10
type input "*"
type input "***"
click at [467, 17] on div at bounding box center [426, 18] width 83 height 9
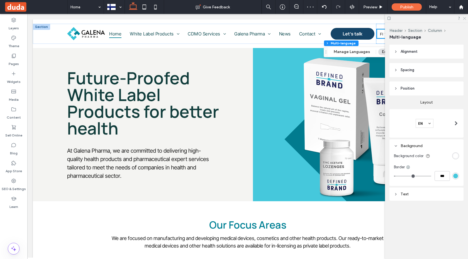
click at [465, 18] on use at bounding box center [464, 18] width 3 height 3
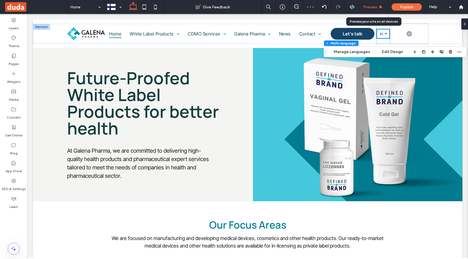
click at [376, 8] on span "Preview" at bounding box center [370, 7] width 14 height 5
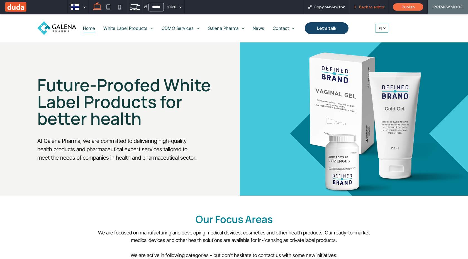
click at [372, 8] on span "Back to editor" at bounding box center [372, 7] width 26 height 5
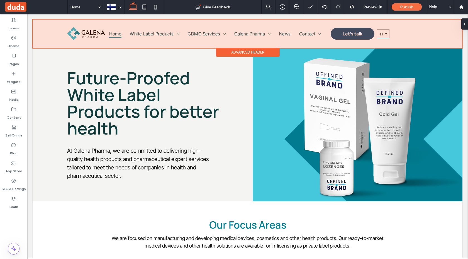
click at [409, 37] on div at bounding box center [248, 34] width 430 height 28
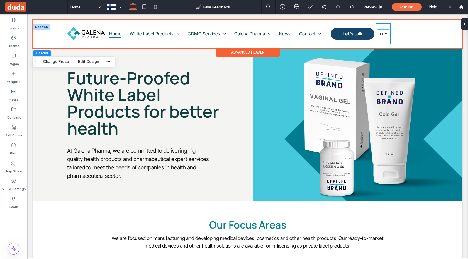
click at [388, 40] on div "Suomi fi English en" at bounding box center [383, 34] width 14 height 20
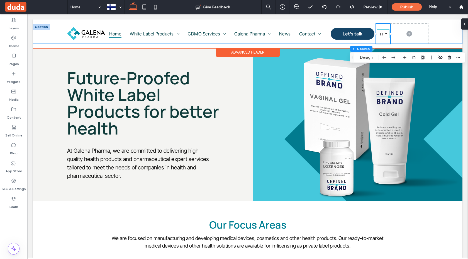
click at [436, 41] on div "Home White Label Products [MEDICAL_DATA] Microenema [GEOGRAPHIC_DATA] [MEDICAL_…" at bounding box center [248, 34] width 430 height 20
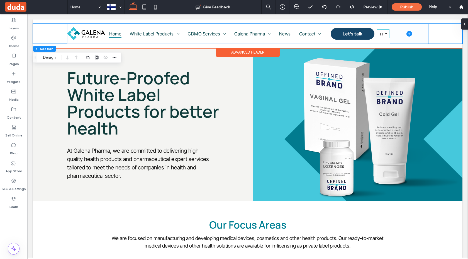
click at [424, 40] on span at bounding box center [409, 34] width 38 height 20
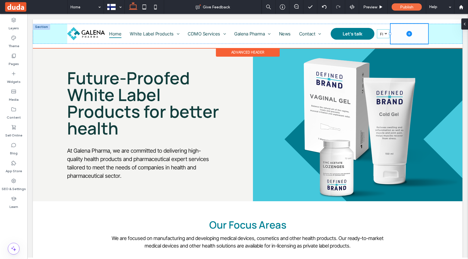
drag, startPoint x: 390, startPoint y: 34, endPoint x: 374, endPoint y: 33, distance: 16.2
click at [374, 33] on div "Home White Label Products [MEDICAL_DATA] Microenema [GEOGRAPHIC_DATA] [MEDICAL_…" at bounding box center [248, 34] width 430 height 20
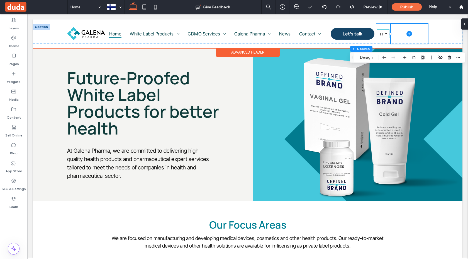
click at [382, 40] on div "Suomi fi English en" at bounding box center [383, 34] width 14 height 20
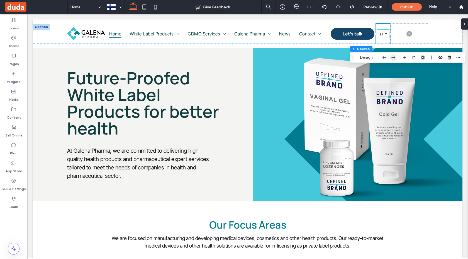
click at [392, 56] on icon "button" at bounding box center [393, 57] width 7 height 10
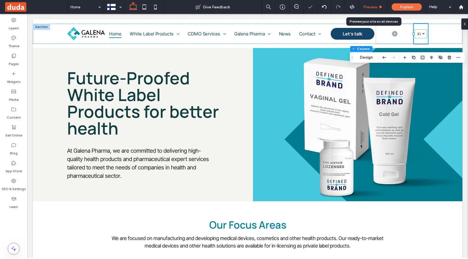
click at [374, 11] on div "Preview" at bounding box center [373, 7] width 28 height 14
click at [374, 7] on span "Preview" at bounding box center [370, 7] width 14 height 5
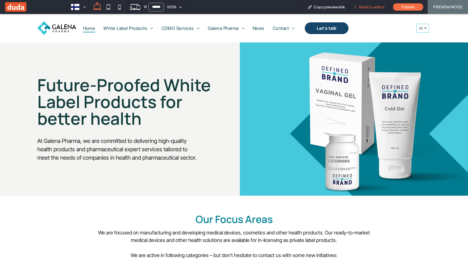
click at [369, 7] on span "Back to editor" at bounding box center [372, 7] width 26 height 5
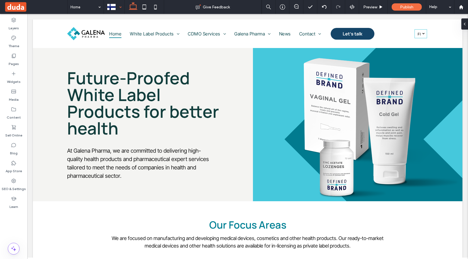
click at [120, 9] on div at bounding box center [114, 6] width 20 height 13
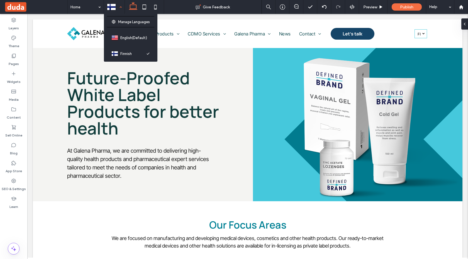
click at [120, 8] on div at bounding box center [114, 6] width 20 height 13
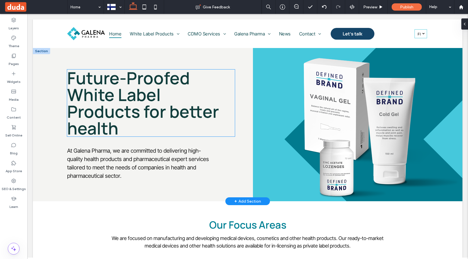
click at [120, 106] on span "Future-Proofed White Label Products for better health" at bounding box center [143, 102] width 152 height 73
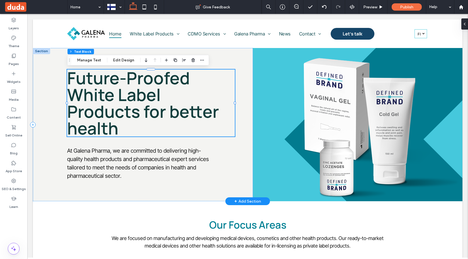
click at [120, 106] on div "Future-Proofed White Label Products for better health" at bounding box center [150, 102] width 167 height 67
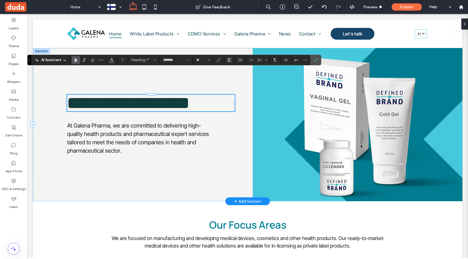
scroll to position [3, 0]
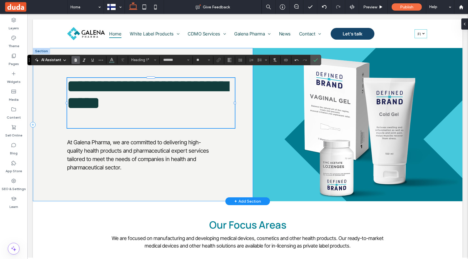
click at [159, 185] on div "**********" at bounding box center [143, 124] width 220 height 153
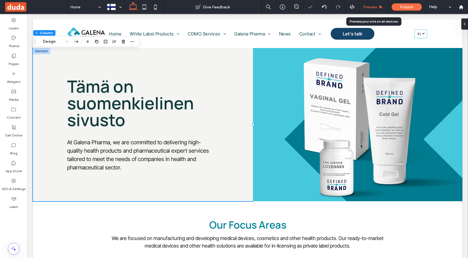
click at [369, 6] on span "Preview" at bounding box center [370, 7] width 14 height 5
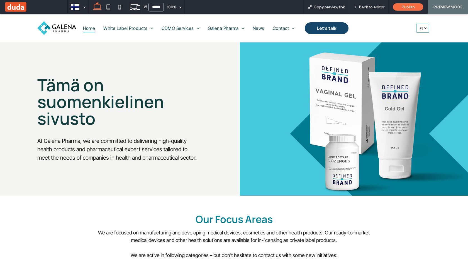
click at [427, 29] on link "Suomi fi" at bounding box center [422, 28] width 13 height 9
click at [423, 37] on span "en" at bounding box center [422, 37] width 5 height 4
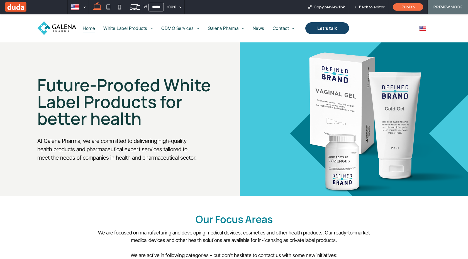
click at [423, 30] on img at bounding box center [422, 28] width 7 height 7
click at [423, 38] on img at bounding box center [422, 36] width 7 height 7
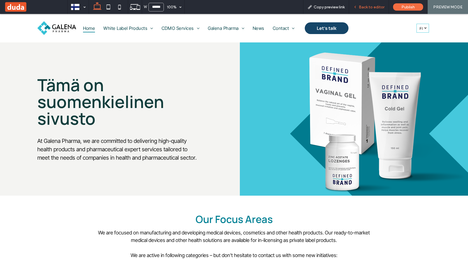
click at [379, 8] on span "Back to editor" at bounding box center [372, 7] width 26 height 5
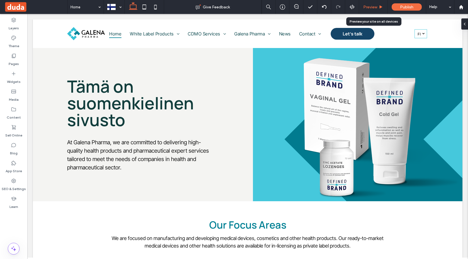
click at [383, 6] on div "Preview" at bounding box center [373, 7] width 28 height 5
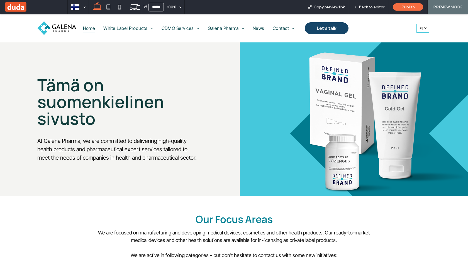
click at [423, 27] on link "Suomi fi" at bounding box center [422, 28] width 13 height 9
click at [420, 38] on span "en" at bounding box center [422, 37] width 5 height 4
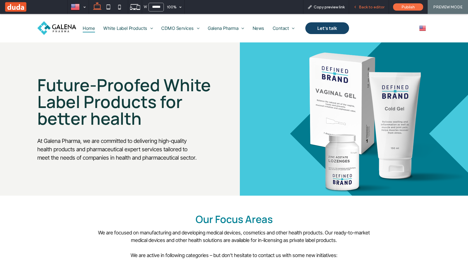
click at [374, 7] on span "Back to editor" at bounding box center [372, 7] width 26 height 5
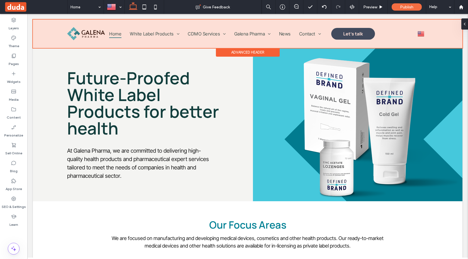
click at [413, 35] on div at bounding box center [248, 34] width 430 height 28
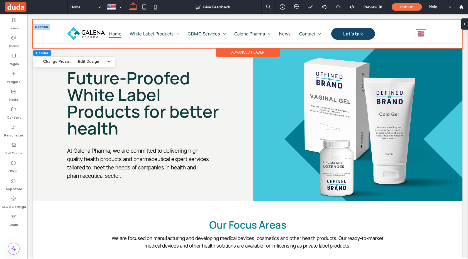
click at [421, 38] on link "English en" at bounding box center [421, 34] width 10 height 8
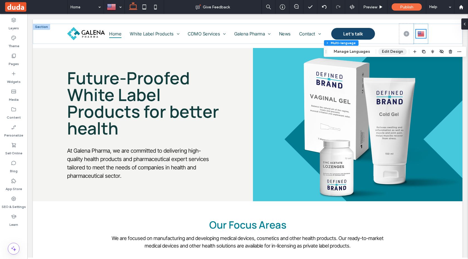
click at [388, 51] on button "Edit Design" at bounding box center [392, 51] width 28 height 7
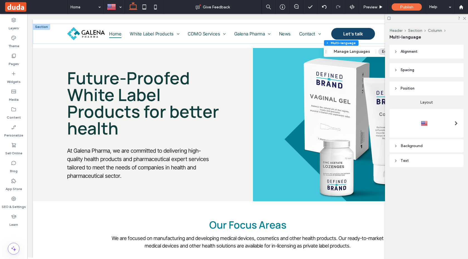
click at [442, 121] on div at bounding box center [426, 123] width 65 height 9
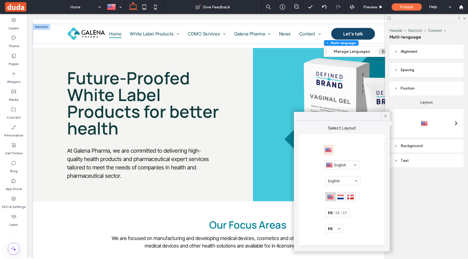
click at [336, 225] on div at bounding box center [334, 228] width 18 height 9
click at [428, 159] on div "Text" at bounding box center [426, 160] width 65 height 5
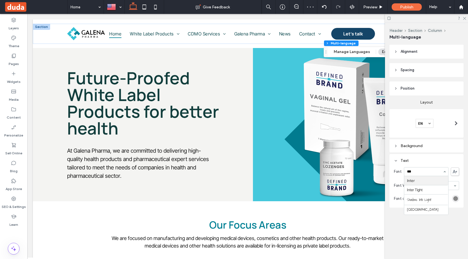
type input "****"
click at [456, 199] on div "rgb(136, 136, 136)" at bounding box center [455, 198] width 5 height 5
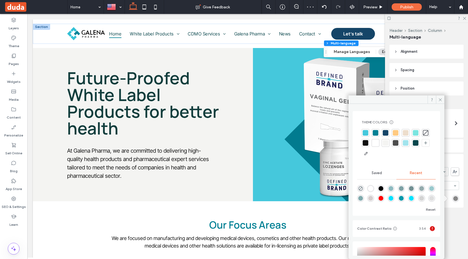
click at [368, 143] on div at bounding box center [366, 143] width 6 height 6
click at [459, 213] on div "Alignment Spacing Set margins and padding 0px 0% 0px 0% * px 0px * px 0px Clear…" at bounding box center [428, 137] width 78 height 185
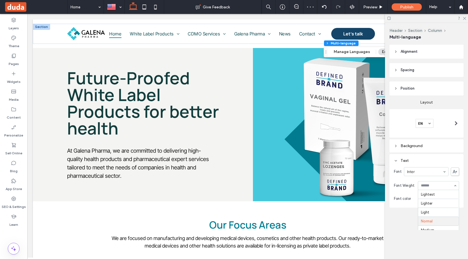
scroll to position [27, 0]
click at [455, 186] on div "Bold" at bounding box center [438, 185] width 41 height 9
click at [465, 16] on icon at bounding box center [464, 18] width 4 height 4
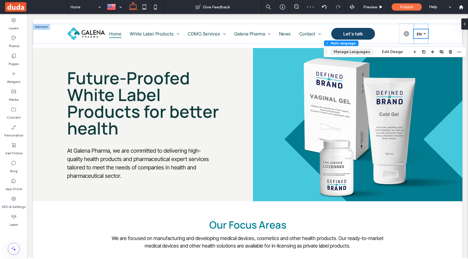
click at [367, 52] on button "Manage Languages" at bounding box center [351, 51] width 43 height 7
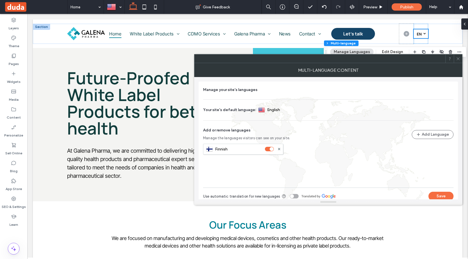
click at [457, 61] on span at bounding box center [458, 58] width 4 height 8
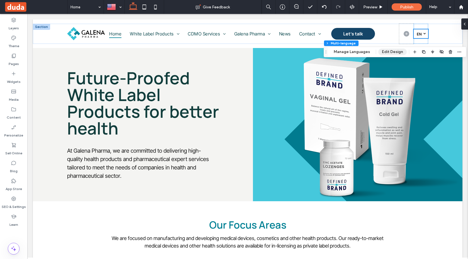
click at [389, 48] on button "Edit Design" at bounding box center [392, 51] width 28 height 7
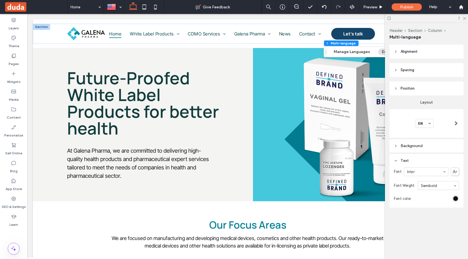
click at [433, 146] on div "Background" at bounding box center [426, 145] width 65 height 5
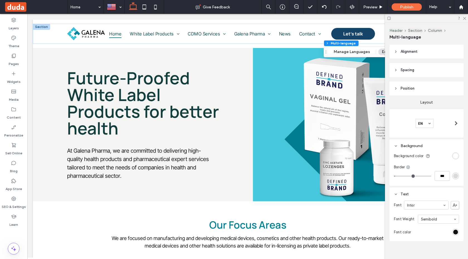
click at [457, 175] on div "rgb(218, 218, 218)" at bounding box center [455, 175] width 5 height 5
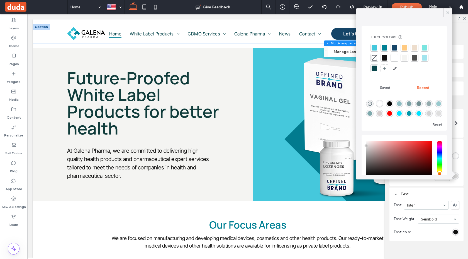
click at [375, 48] on div at bounding box center [375, 48] width 6 height 6
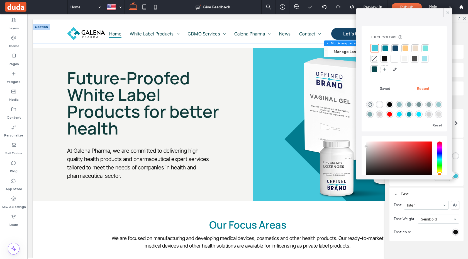
click at [417, 185] on div "Background Background color Border ***" at bounding box center [426, 162] width 74 height 47
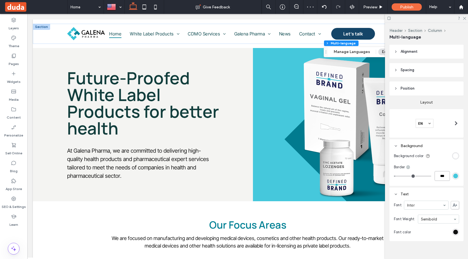
click at [441, 176] on input "***" at bounding box center [442, 176] width 15 height 10
type input "*"
type input "***"
click at [465, 18] on use at bounding box center [464, 18] width 3 height 3
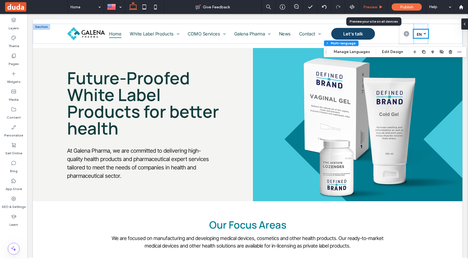
click at [378, 6] on div "Preview" at bounding box center [373, 7] width 28 height 5
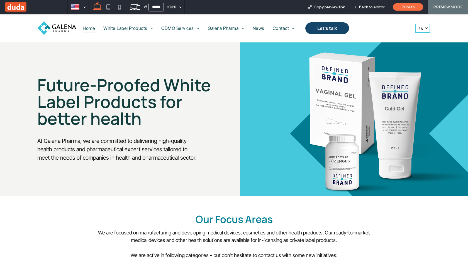
click at [428, 27] on link "English en" at bounding box center [422, 28] width 15 height 9
click at [425, 37] on link "Suomi fi" at bounding box center [422, 37] width 15 height 9
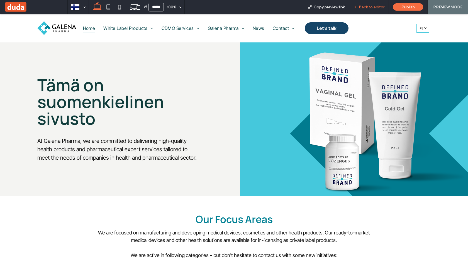
click at [370, 6] on span "Back to editor" at bounding box center [372, 7] width 26 height 5
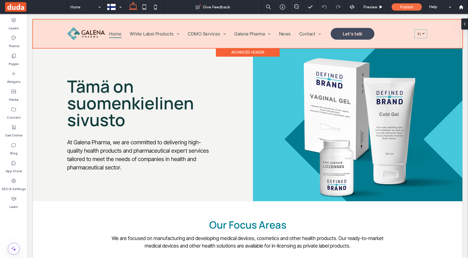
click at [424, 35] on div at bounding box center [248, 34] width 430 height 28
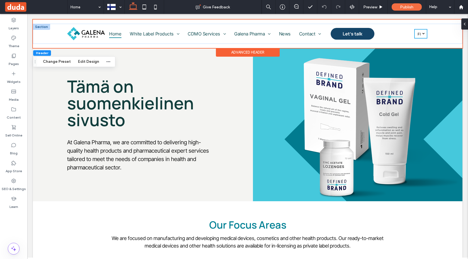
click at [424, 35] on link "Suomi fi" at bounding box center [421, 33] width 13 height 9
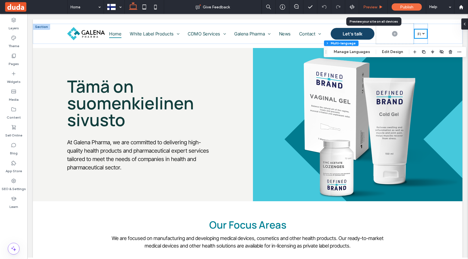
click at [383, 6] on icon at bounding box center [381, 7] width 4 height 4
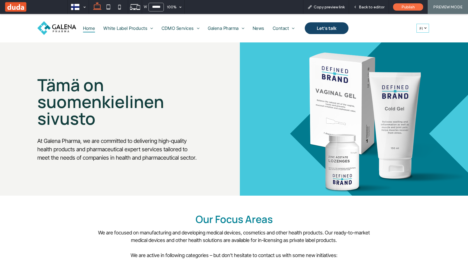
click at [426, 31] on link "Suomi fi" at bounding box center [422, 28] width 13 height 9
click at [423, 38] on span "en" at bounding box center [422, 37] width 5 height 4
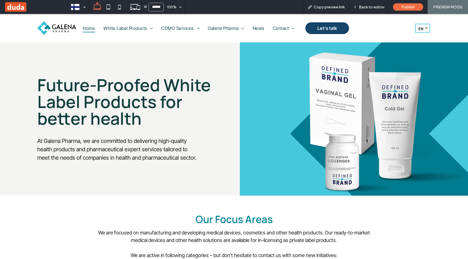
click at [380, 8] on div at bounding box center [234, 129] width 468 height 259
click at [378, 8] on span "Back to editor" at bounding box center [372, 7] width 26 height 5
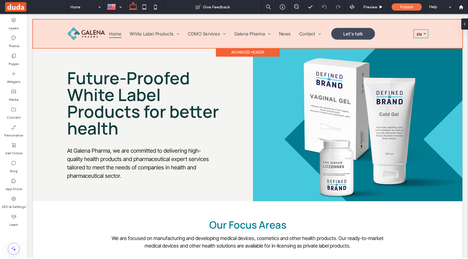
click at [425, 38] on div at bounding box center [248, 34] width 430 height 28
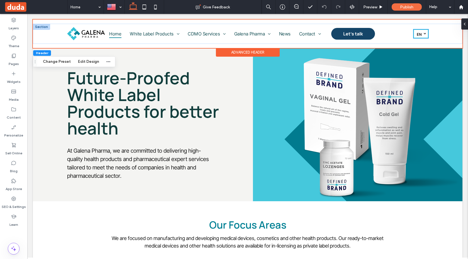
click at [425, 33] on div at bounding box center [425, 33] width 3 height 3
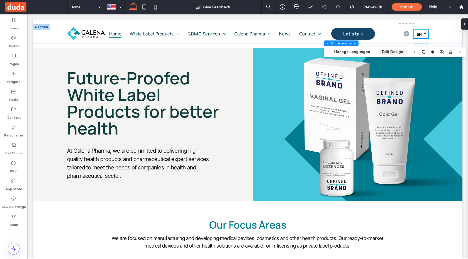
click at [383, 53] on button "Edit Design" at bounding box center [392, 51] width 28 height 7
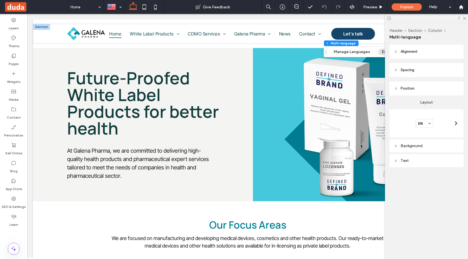
click at [430, 159] on div "Text" at bounding box center [426, 160] width 65 height 5
click at [435, 146] on div "Background" at bounding box center [426, 145] width 65 height 5
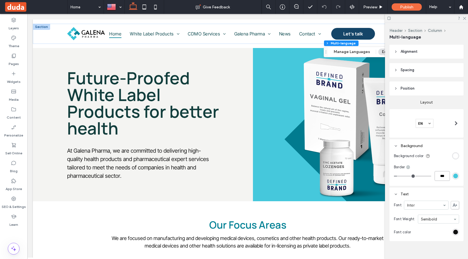
click at [442, 175] on input "***" at bounding box center [442, 176] width 15 height 10
type input "*"
type input "***"
click at [465, 18] on use at bounding box center [464, 18] width 3 height 3
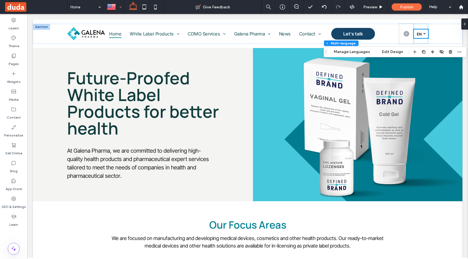
click at [118, 7] on div at bounding box center [114, 6] width 20 height 13
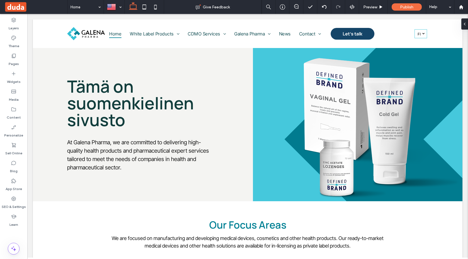
click at [425, 36] on div at bounding box center [234, 129] width 468 height 259
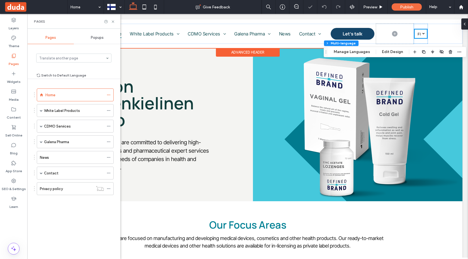
click at [421, 37] on link "Suomi fi" at bounding box center [421, 33] width 13 height 9
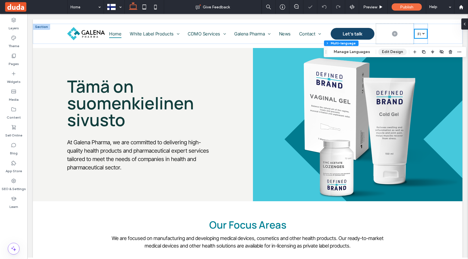
click at [396, 51] on button "Edit Design" at bounding box center [392, 51] width 28 height 7
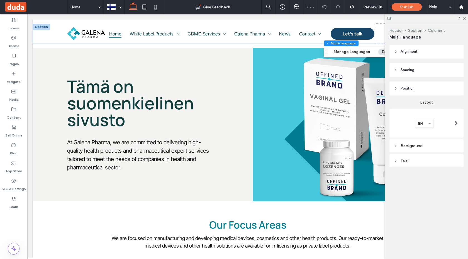
click at [443, 159] on div "Text" at bounding box center [426, 160] width 65 height 5
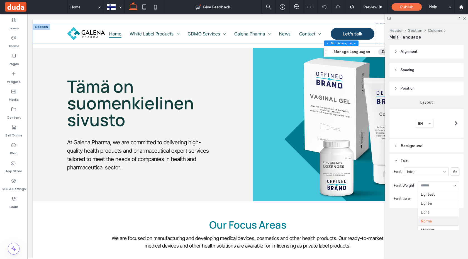
scroll to position [27, 0]
click at [464, 17] on icon at bounding box center [464, 18] width 4 height 4
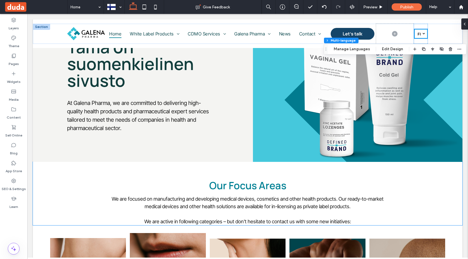
scroll to position [0, 0]
